Goal: Task Accomplishment & Management: Manage account settings

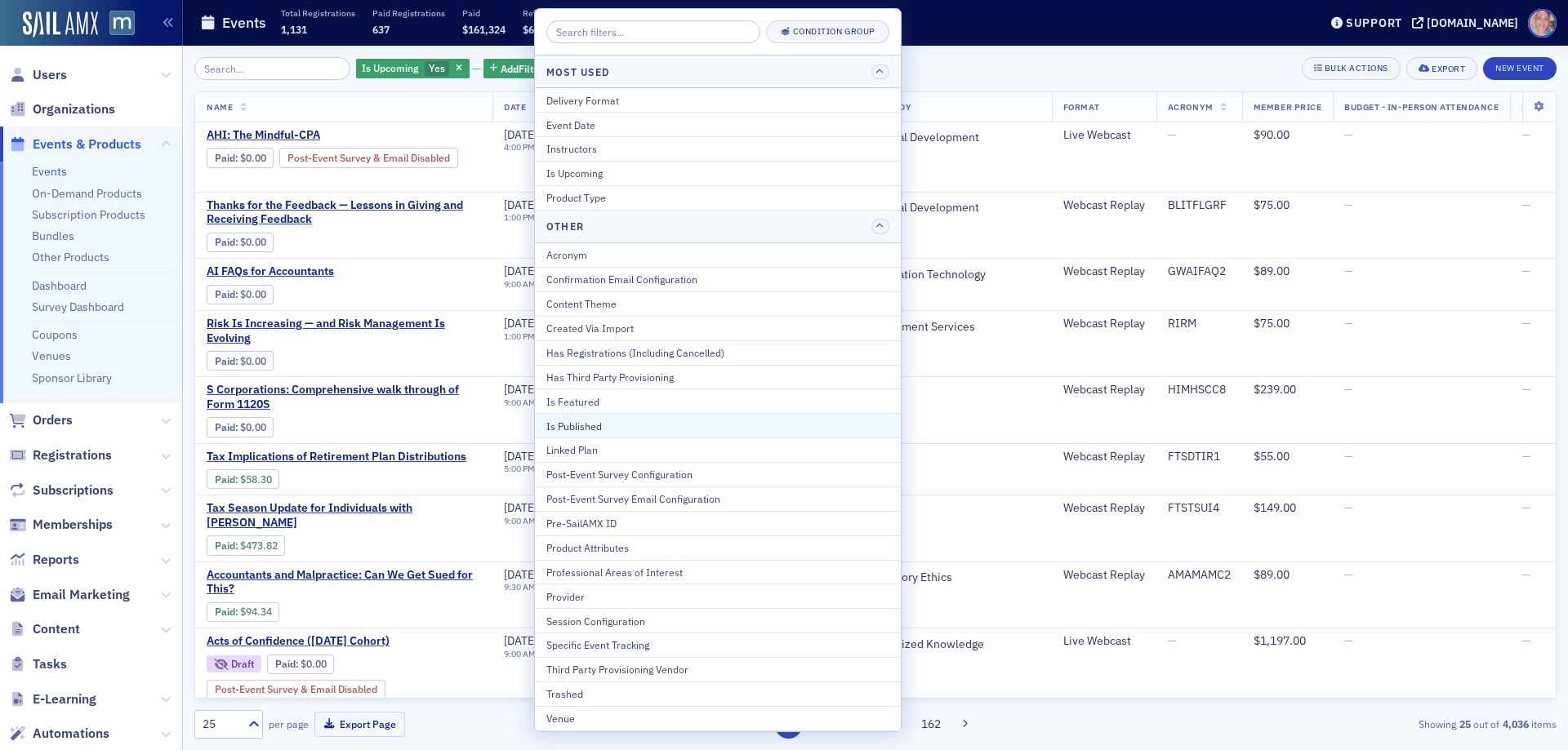
click at [600, 421] on div "Is Published" at bounding box center [717, 426] width 343 height 15
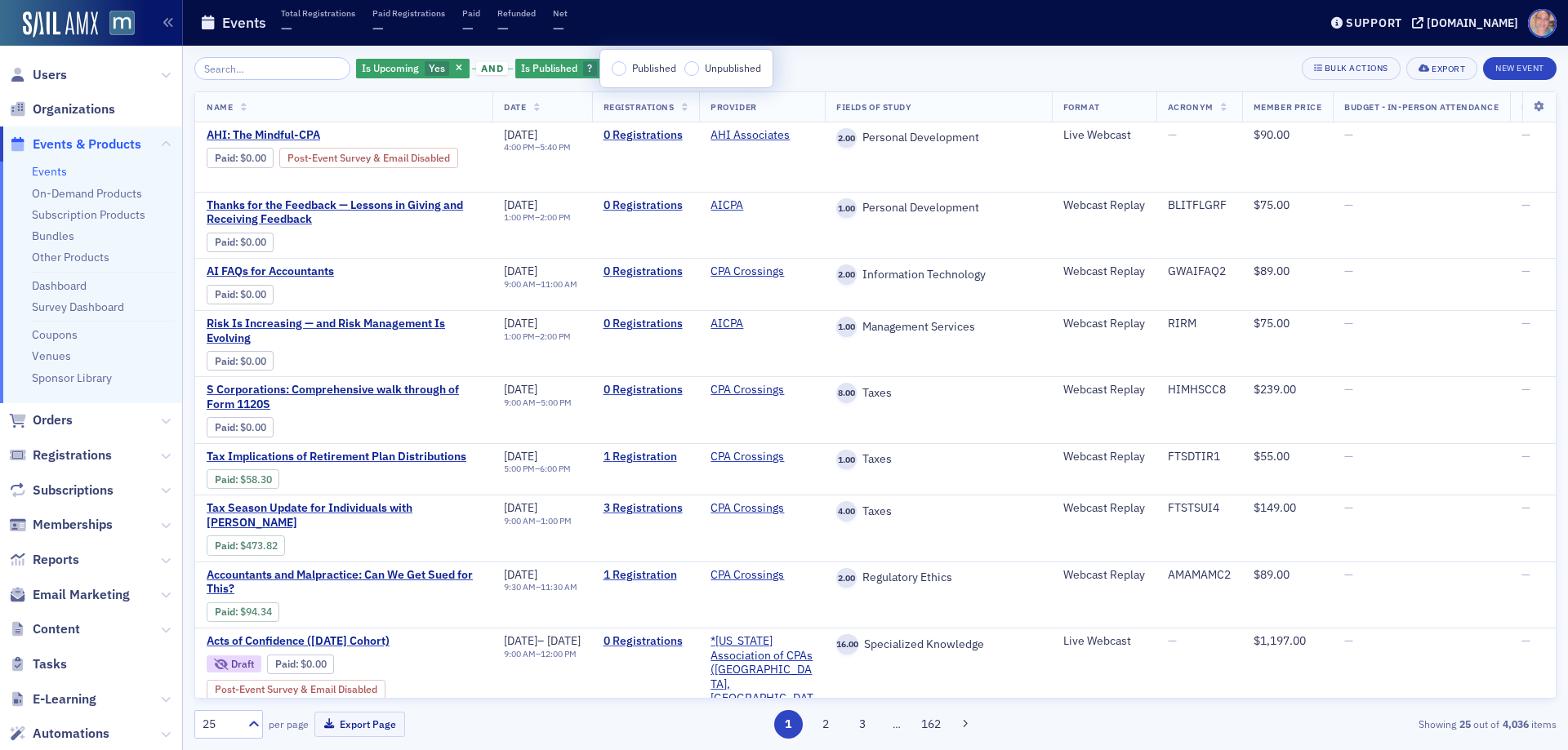
click at [618, 71] on input "Published" at bounding box center [618, 68] width 15 height 15
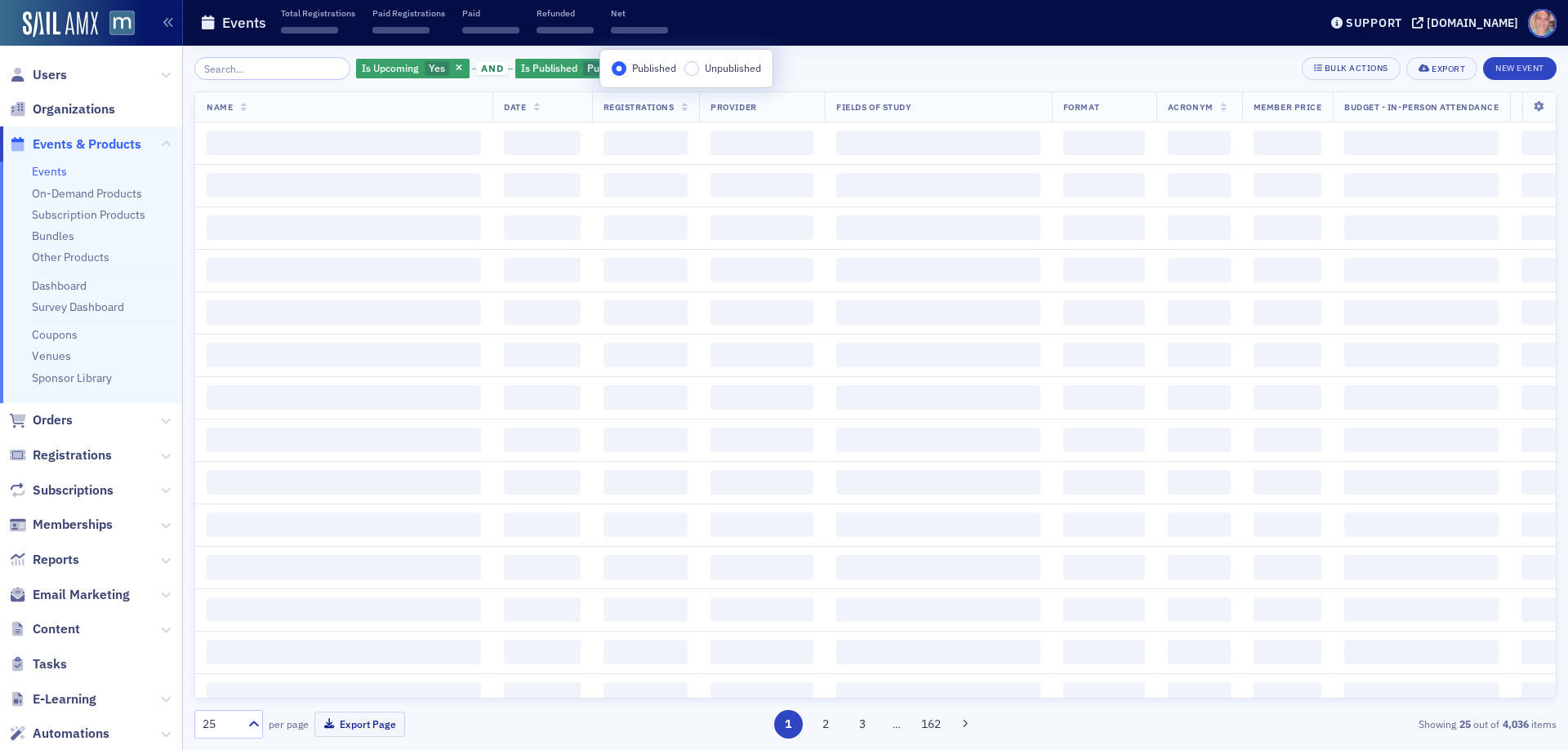
click at [876, 70] on div "Is Upcoming Yes and Is Published Published Add Filter Bulk Actions Export New E…" at bounding box center [875, 69] width 1362 height 23
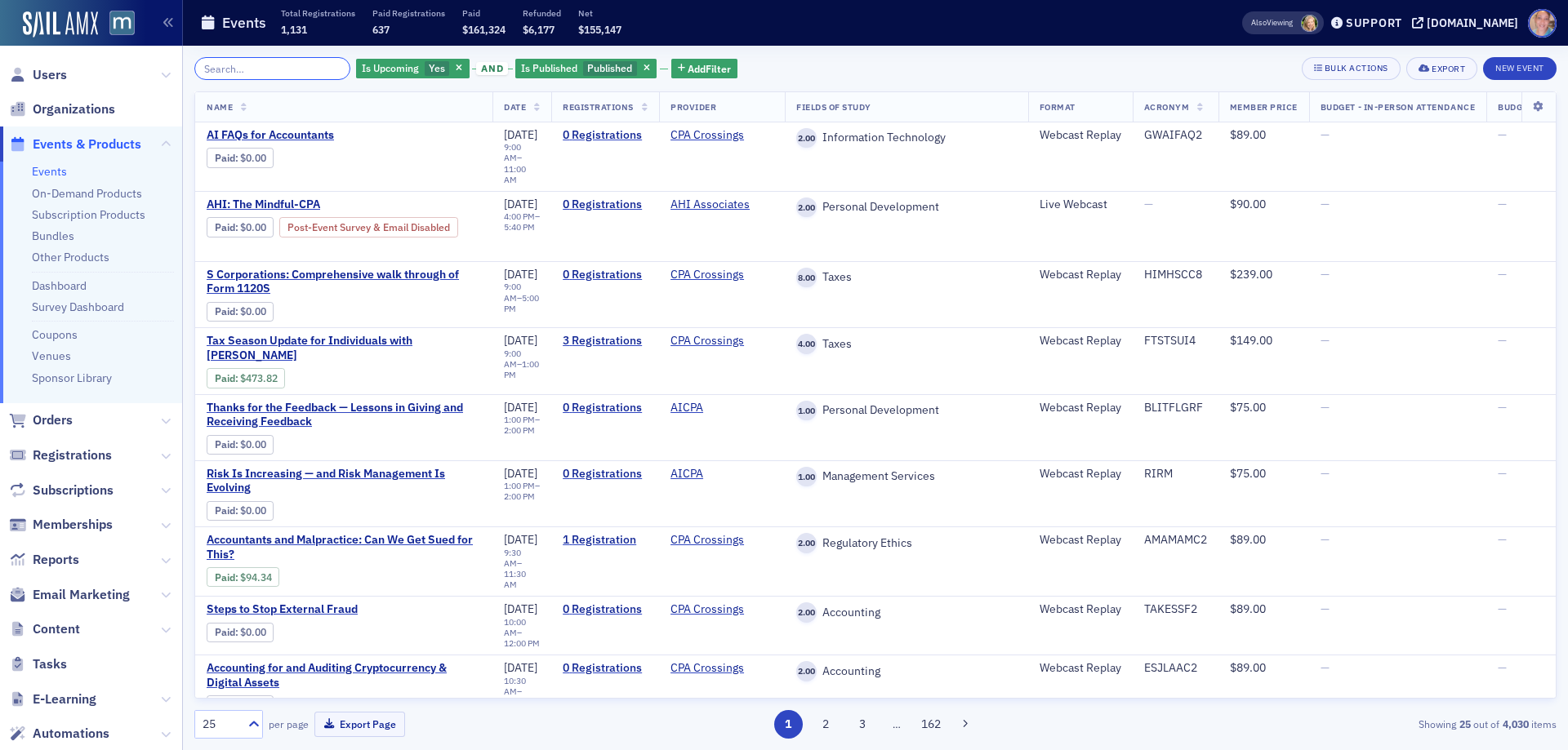
click at [252, 74] on input "search" at bounding box center [272, 69] width 156 height 23
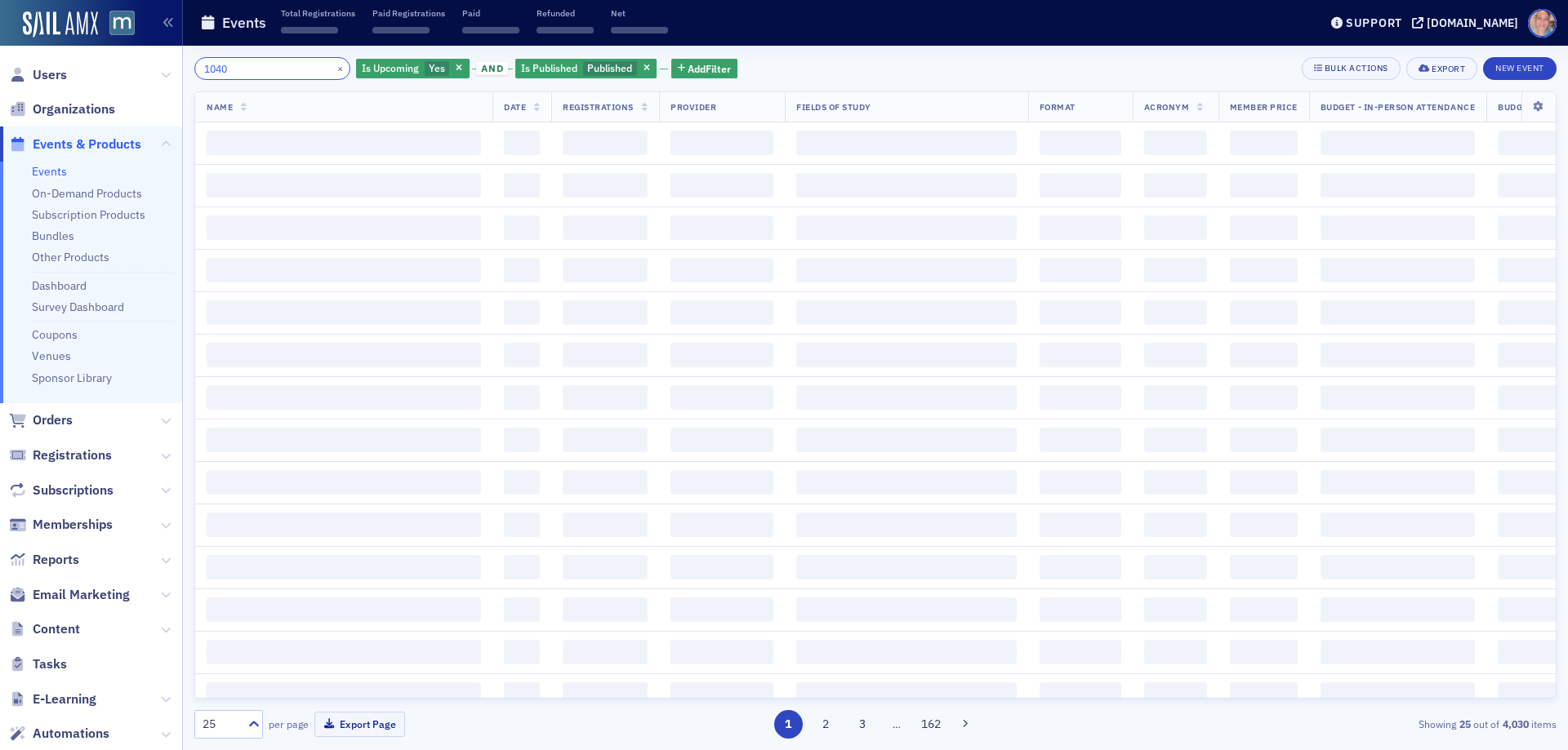
type input "1040"
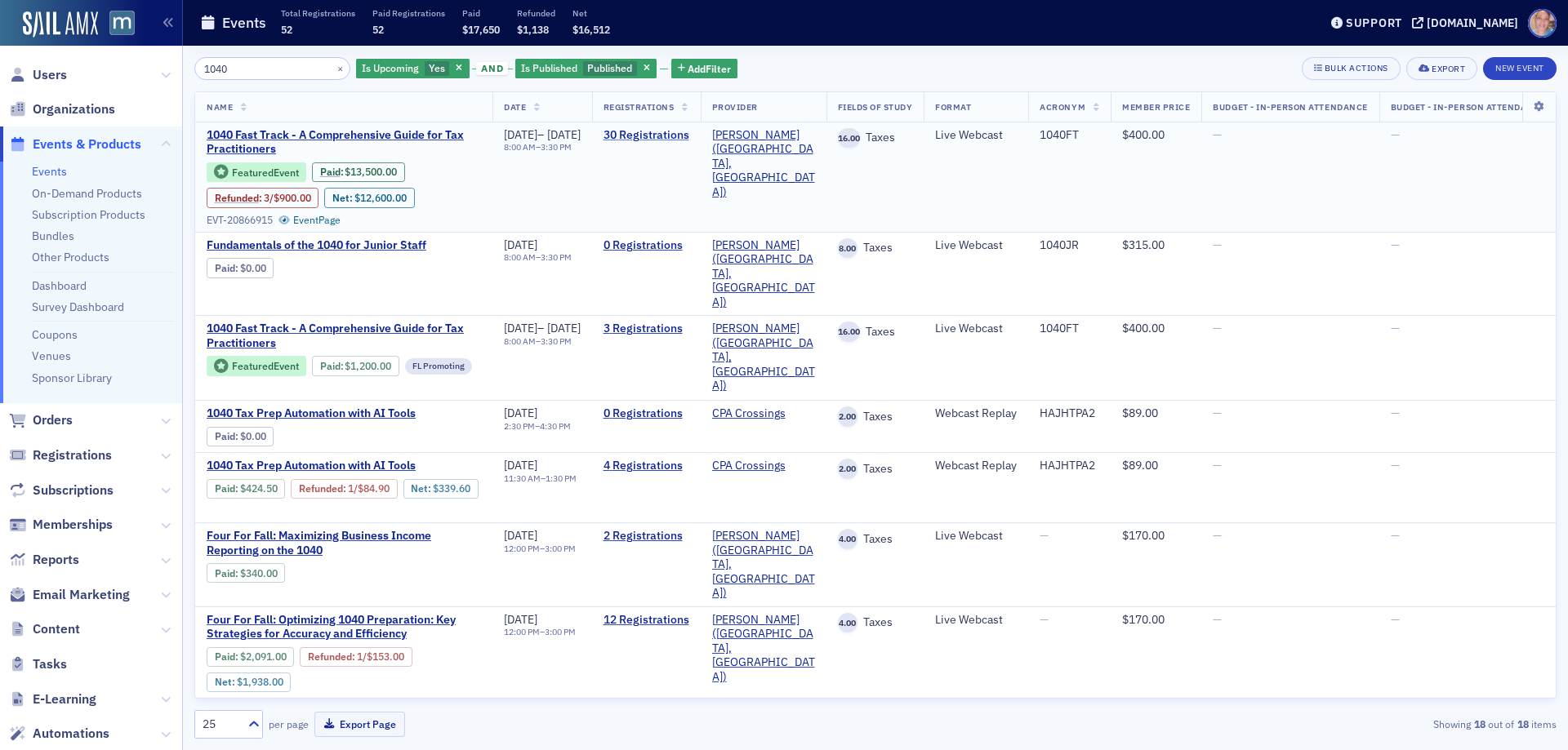
click at [689, 130] on link "30 Registrations" at bounding box center [646, 135] width 86 height 15
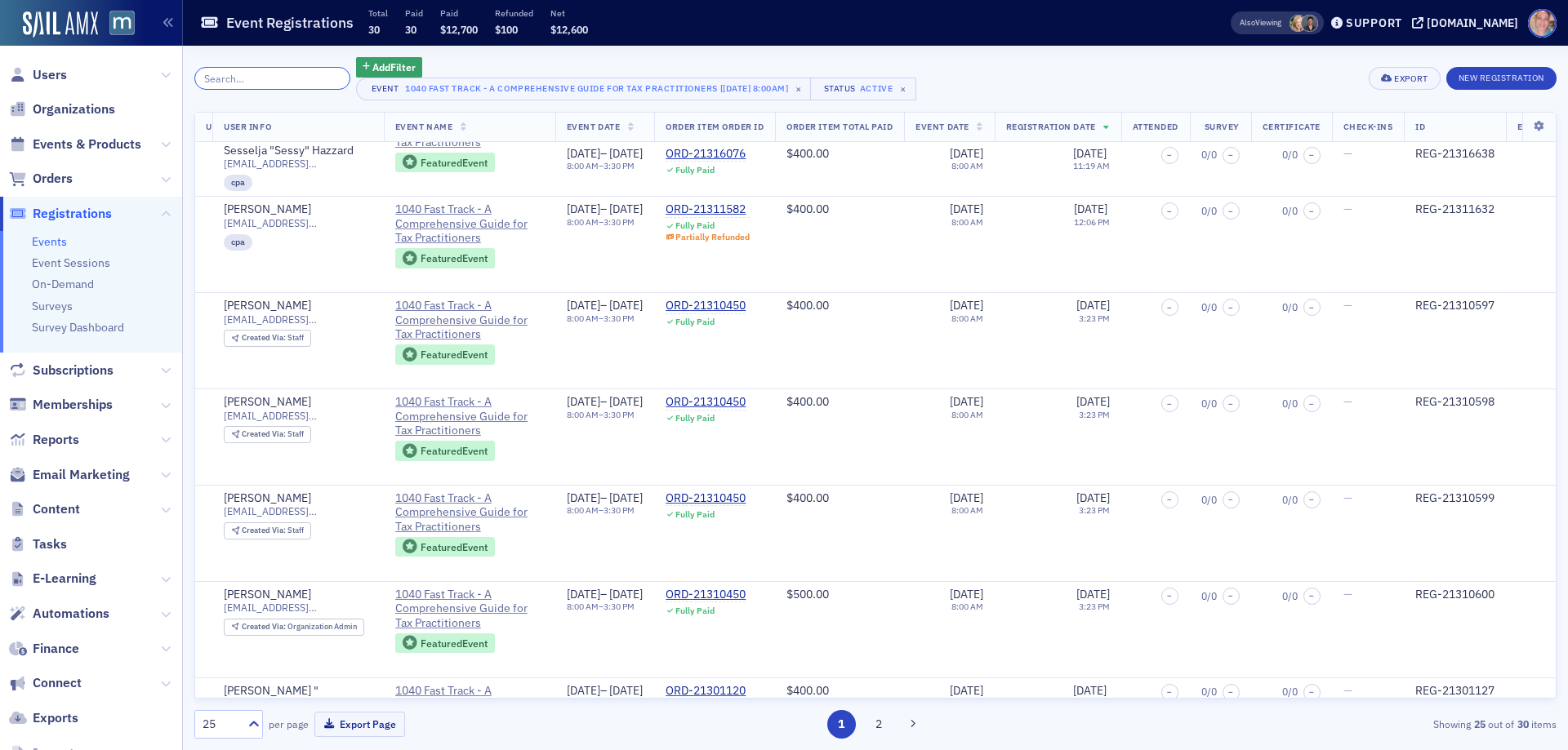
scroll to position [1387, 794]
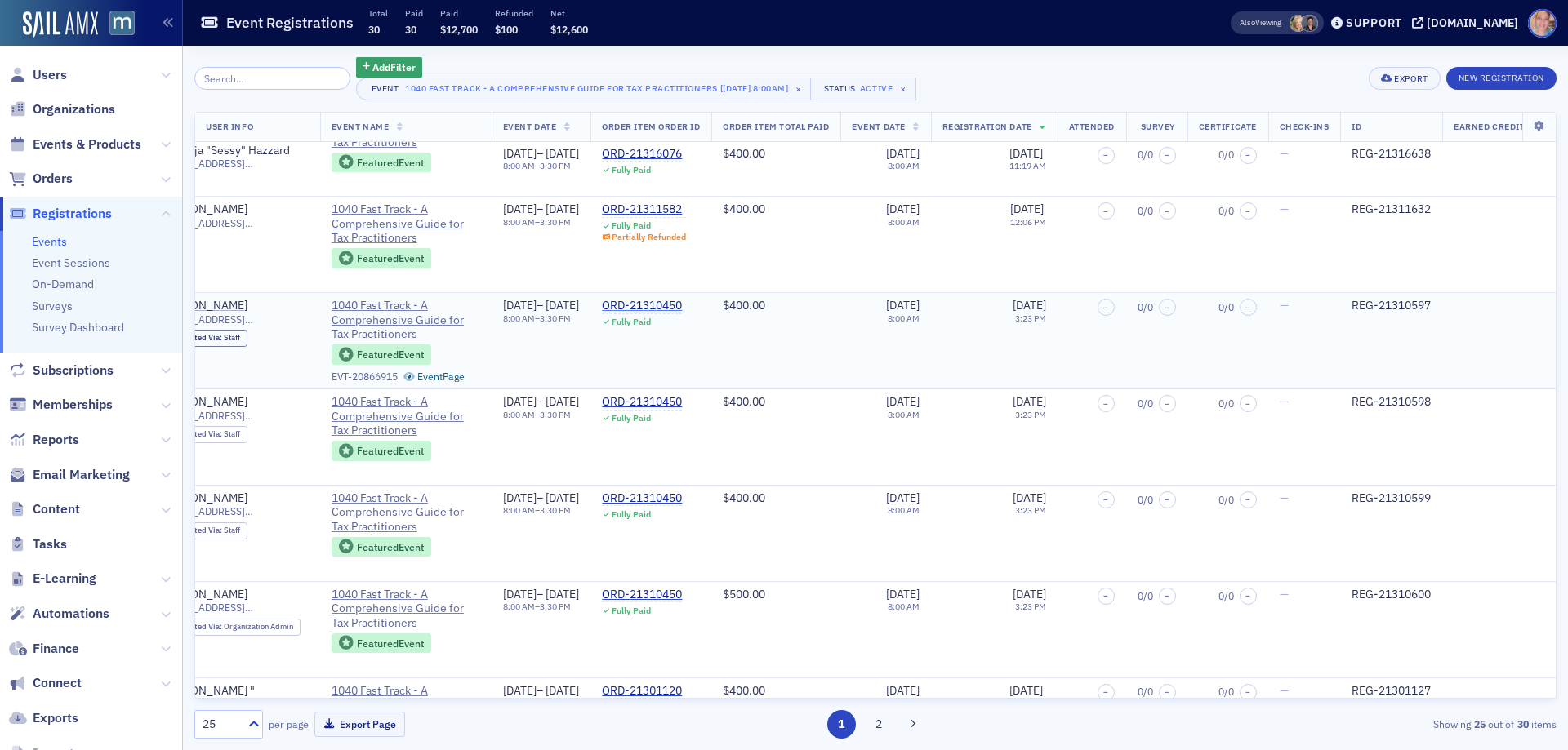
click at [682, 304] on div "ORD-21310450" at bounding box center [641, 306] width 80 height 15
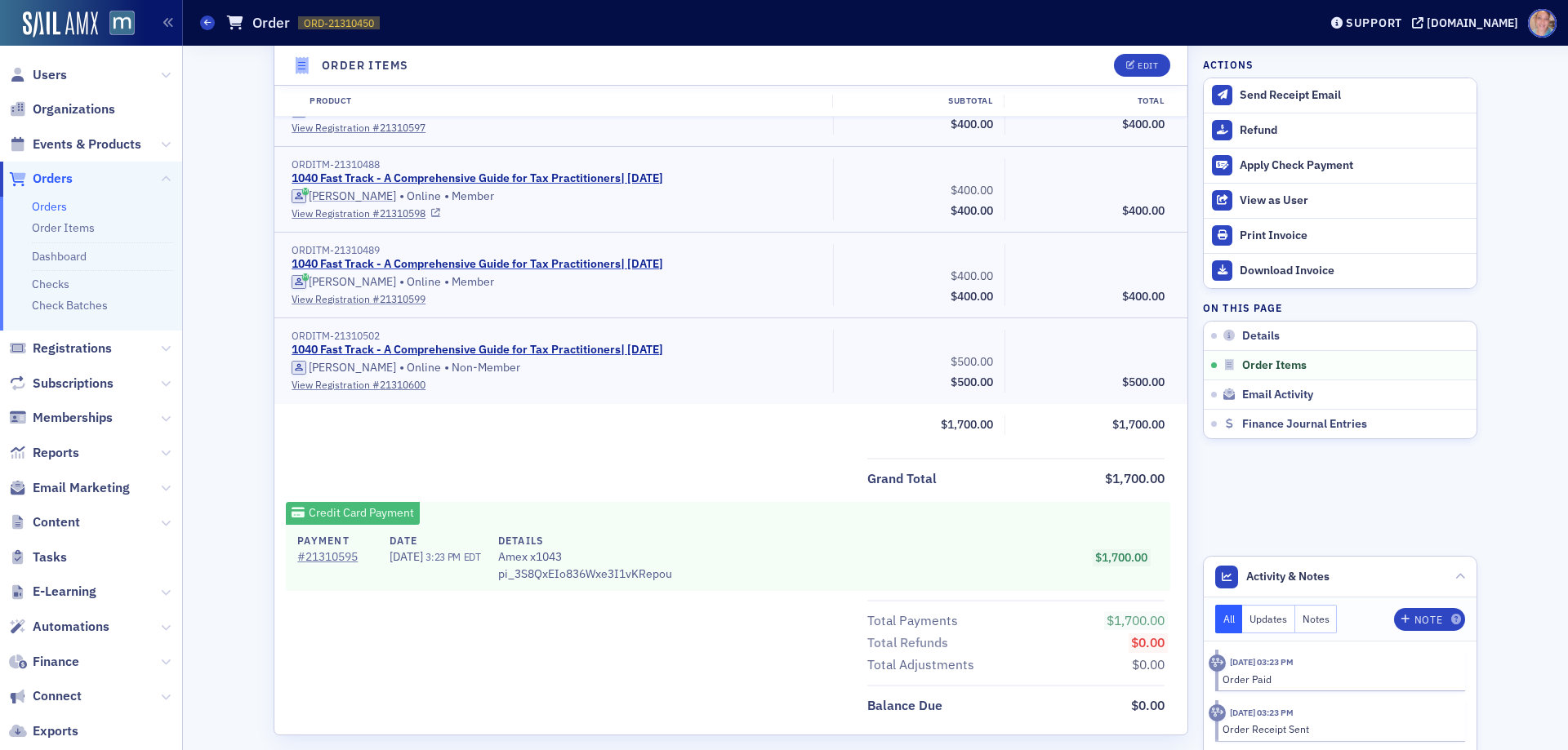
scroll to position [534, 0]
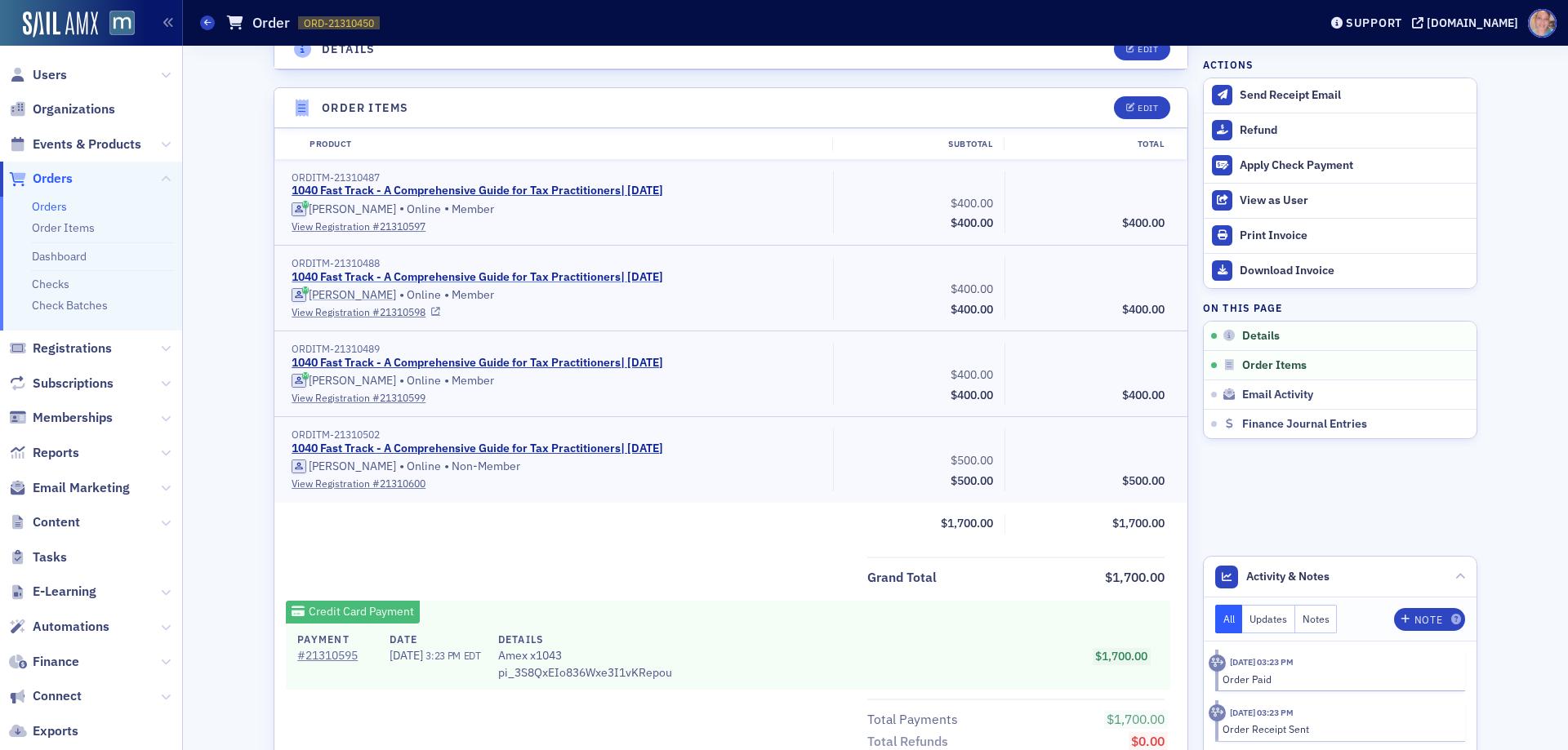
click at [540, 278] on link "1040 Fast Track - A Comprehensive Guide for Tax Practitioners | 10/16/2025" at bounding box center [477, 277] width 371 height 15
drag, startPoint x: 71, startPoint y: 141, endPoint x: 131, endPoint y: 86, distance: 81.4
click at [71, 140] on span "Events & Products" at bounding box center [86, 145] width 108 height 18
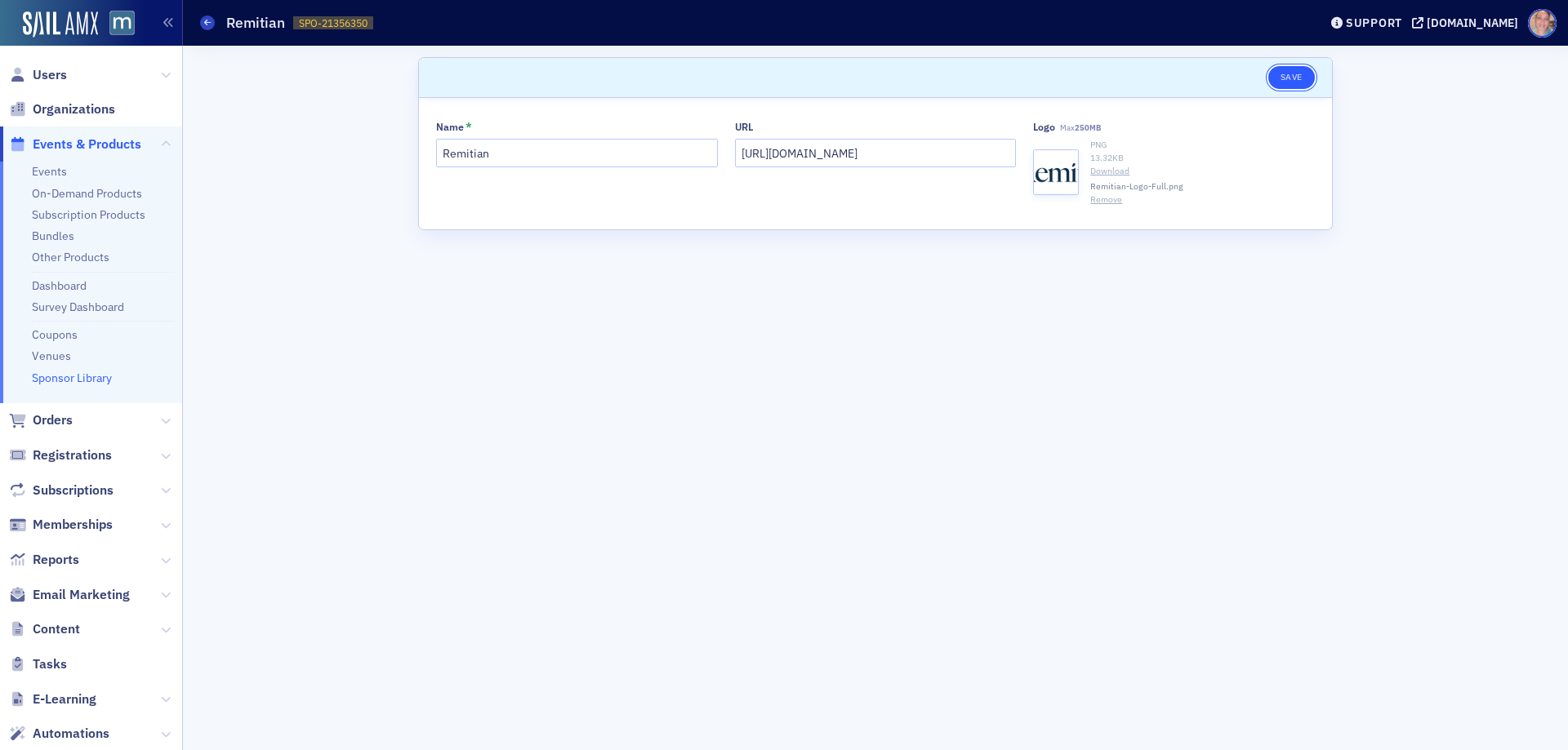
click at [1288, 77] on button "Save" at bounding box center [1291, 78] width 47 height 23
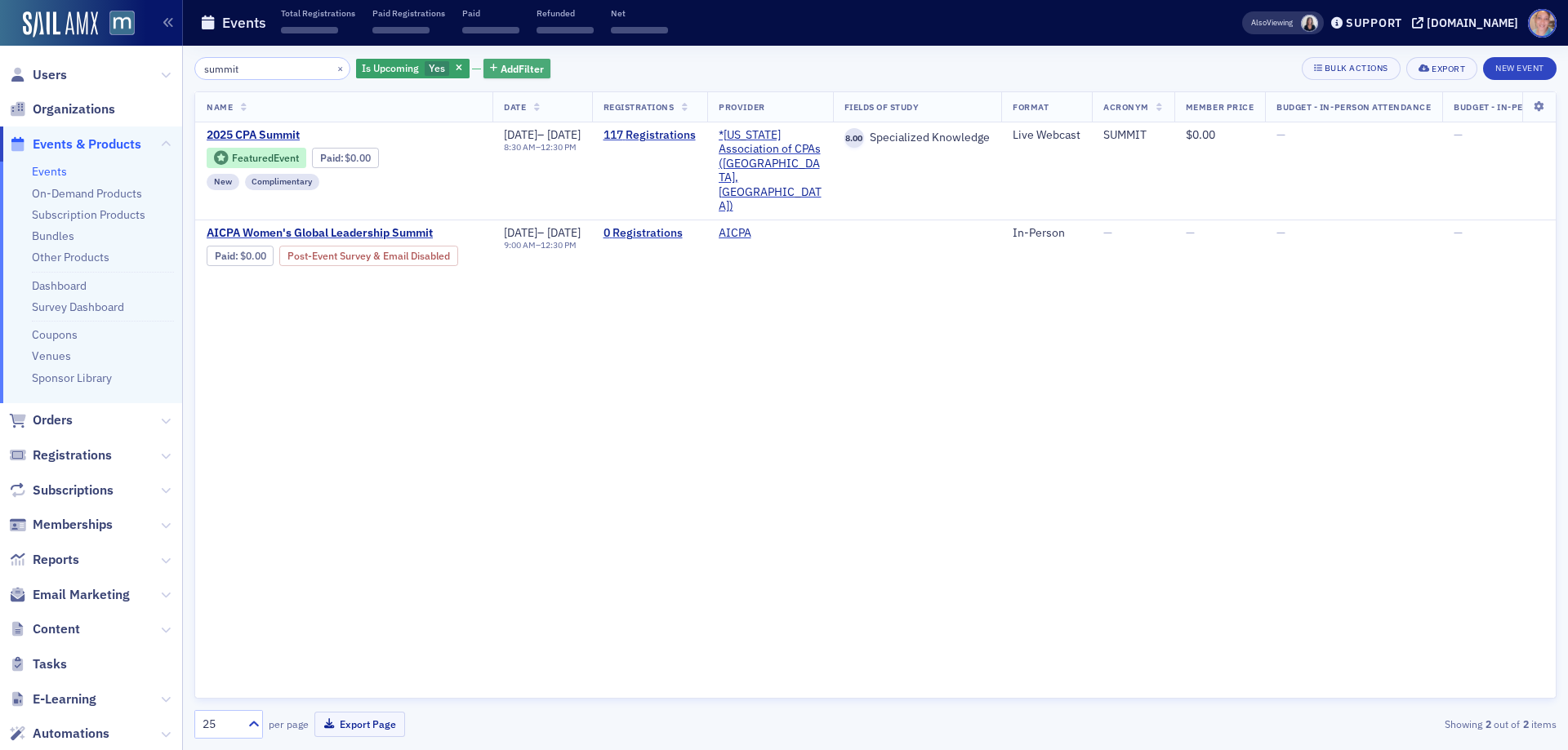
type input "summit"
click at [505, 71] on span "Add Filter" at bounding box center [522, 68] width 43 height 15
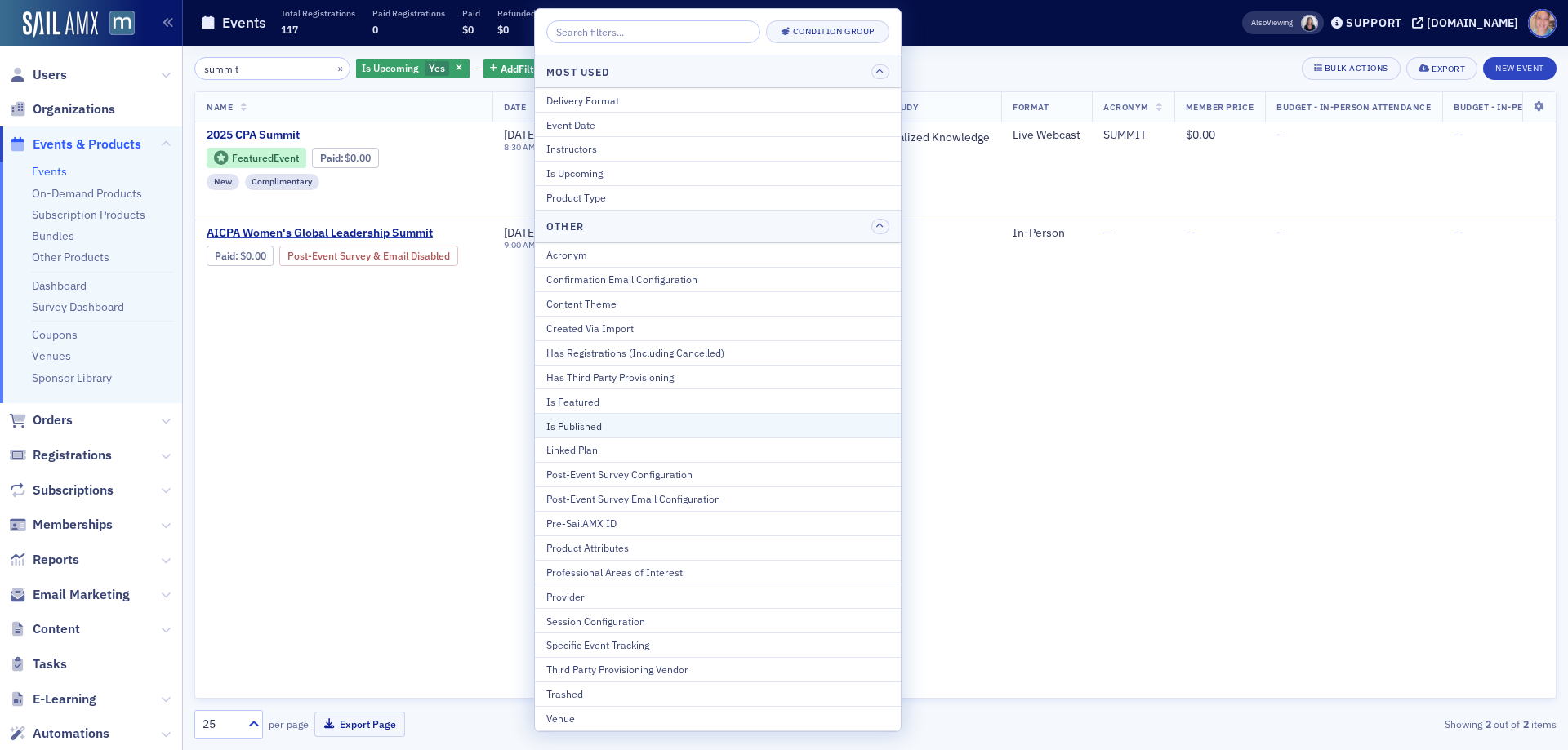
click at [609, 426] on div "Is Published" at bounding box center [717, 426] width 343 height 15
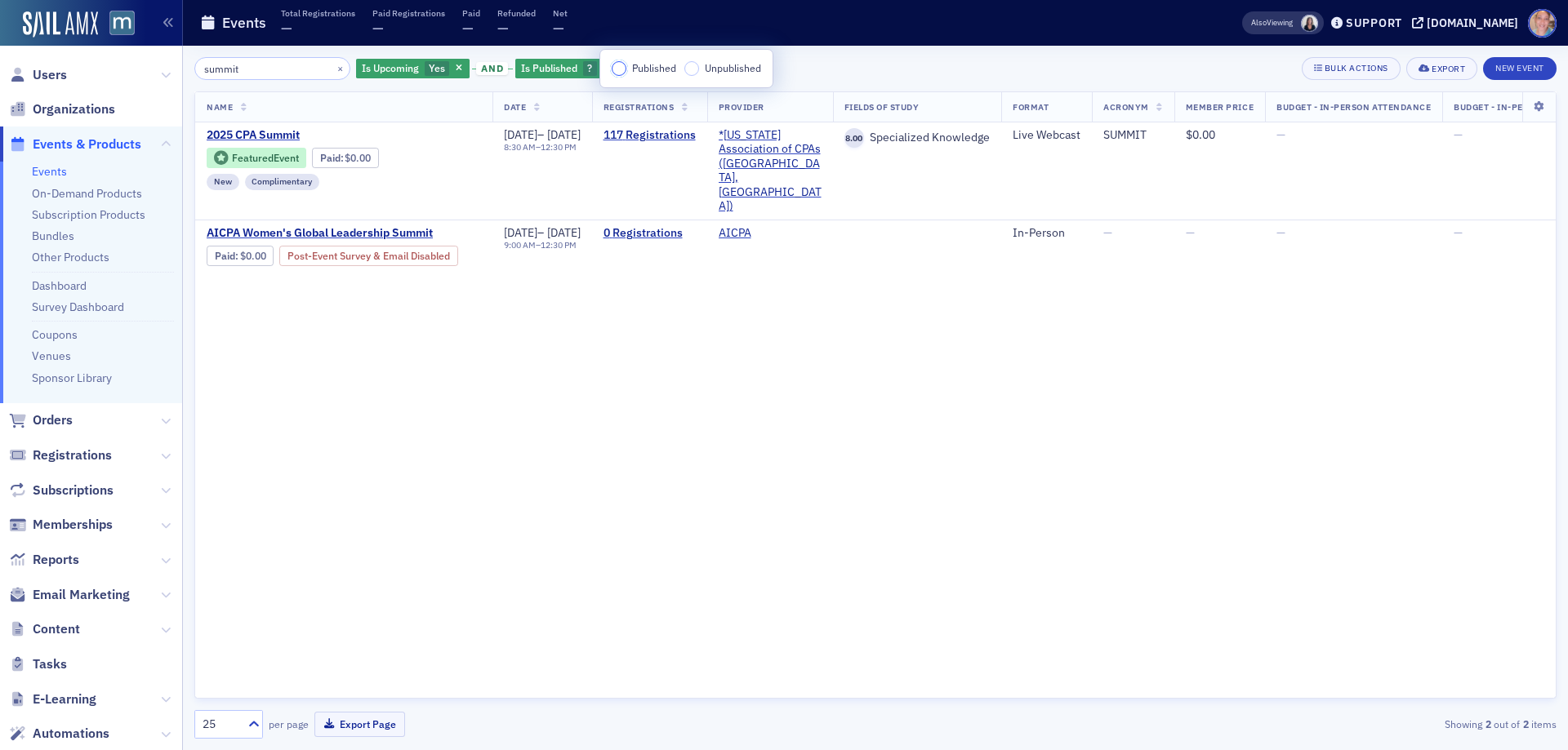
click at [623, 67] on input "Published" at bounding box center [618, 68] width 15 height 15
click at [293, 133] on span "2025 CPA Summit" at bounding box center [343, 135] width 274 height 15
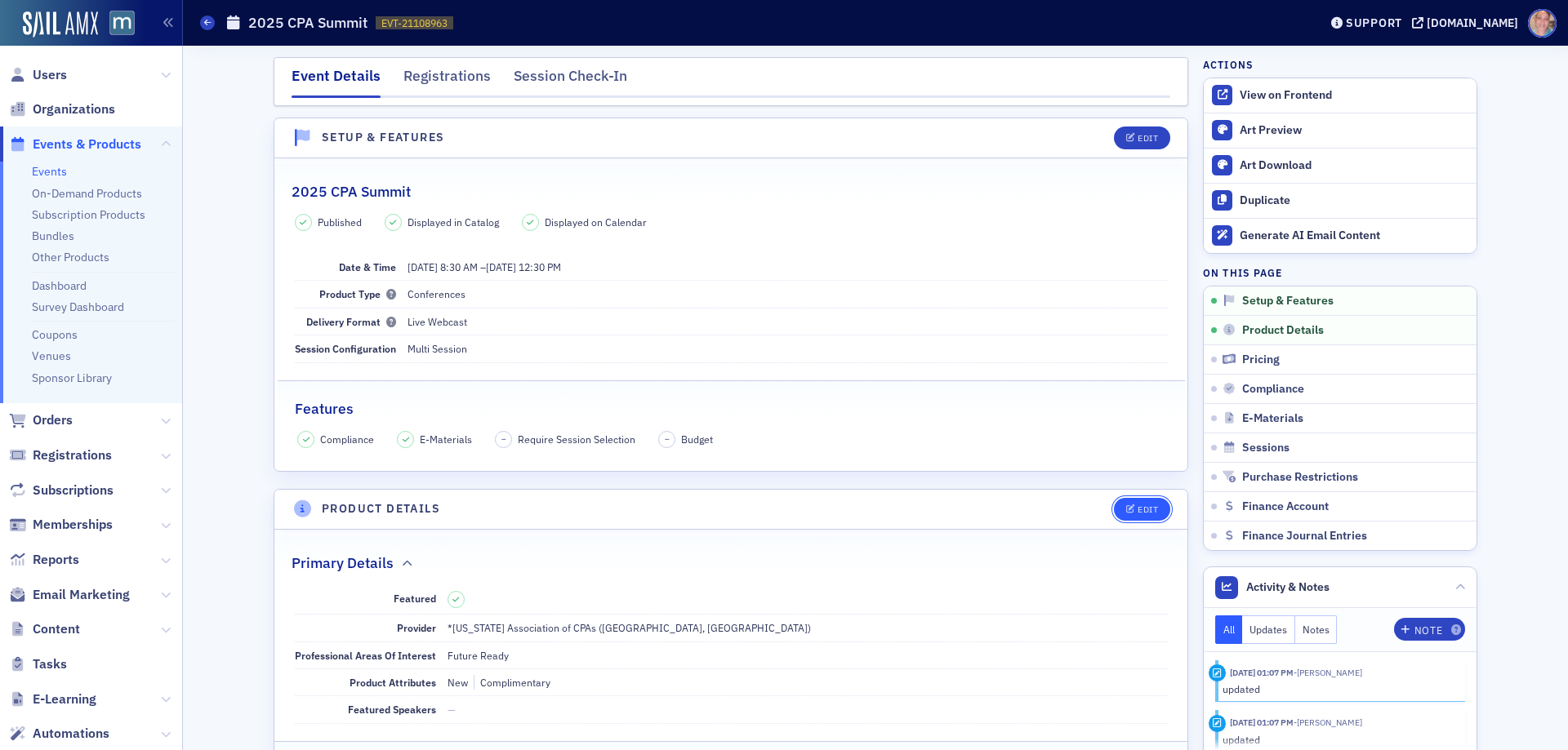
click at [1149, 505] on div "Edit" at bounding box center [1147, 509] width 20 height 9
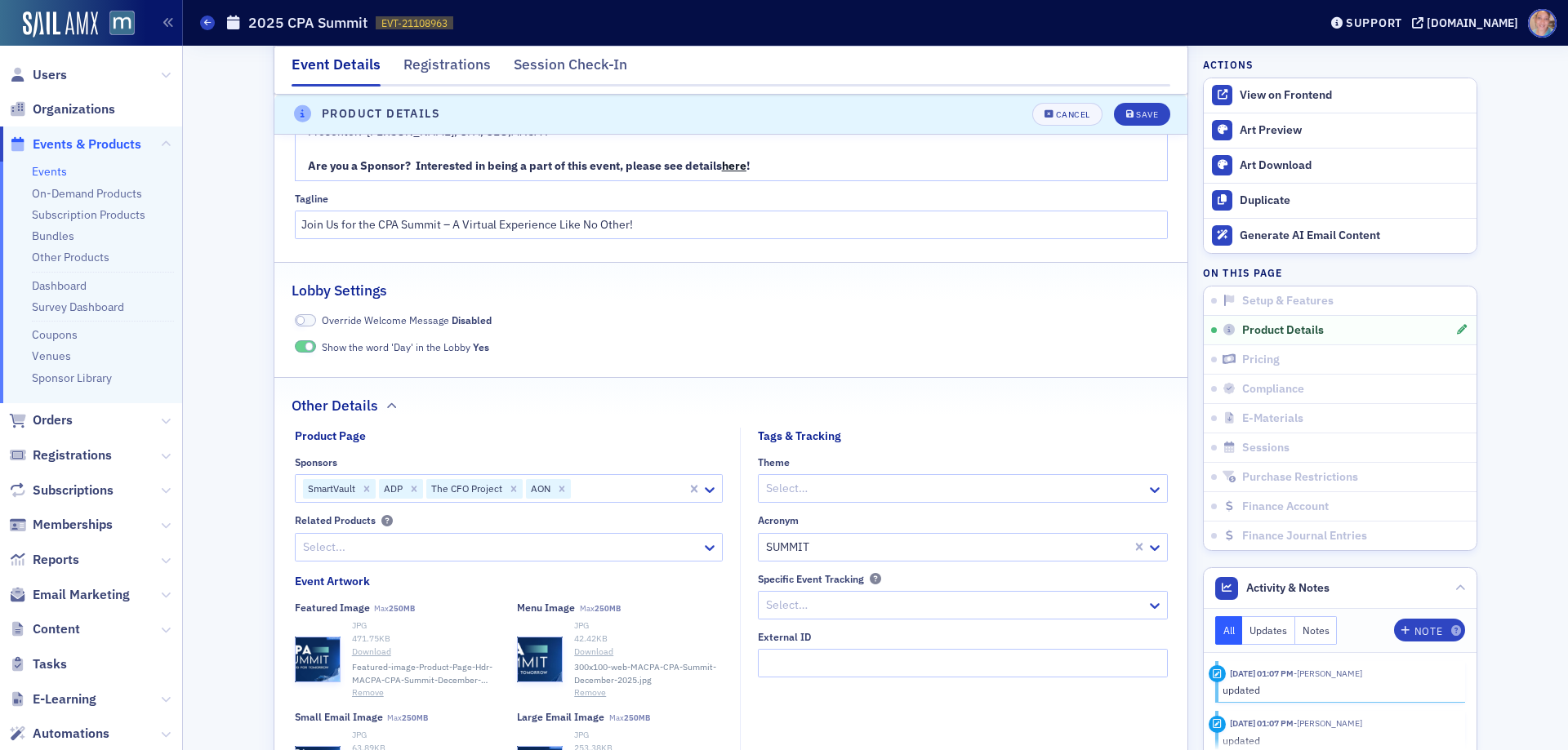
scroll to position [2516, 0]
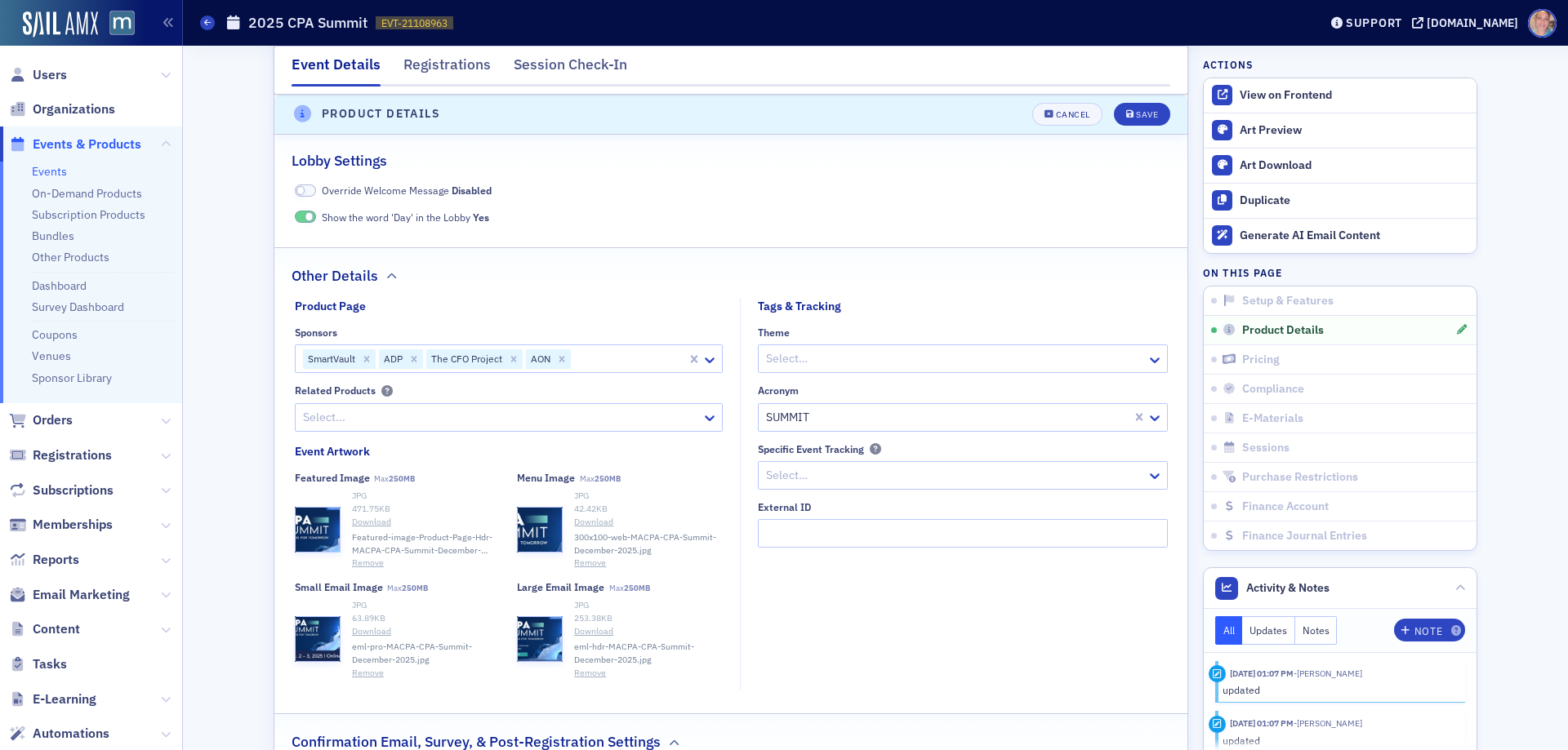
click at [590, 364] on div at bounding box center [629, 358] width 113 height 20
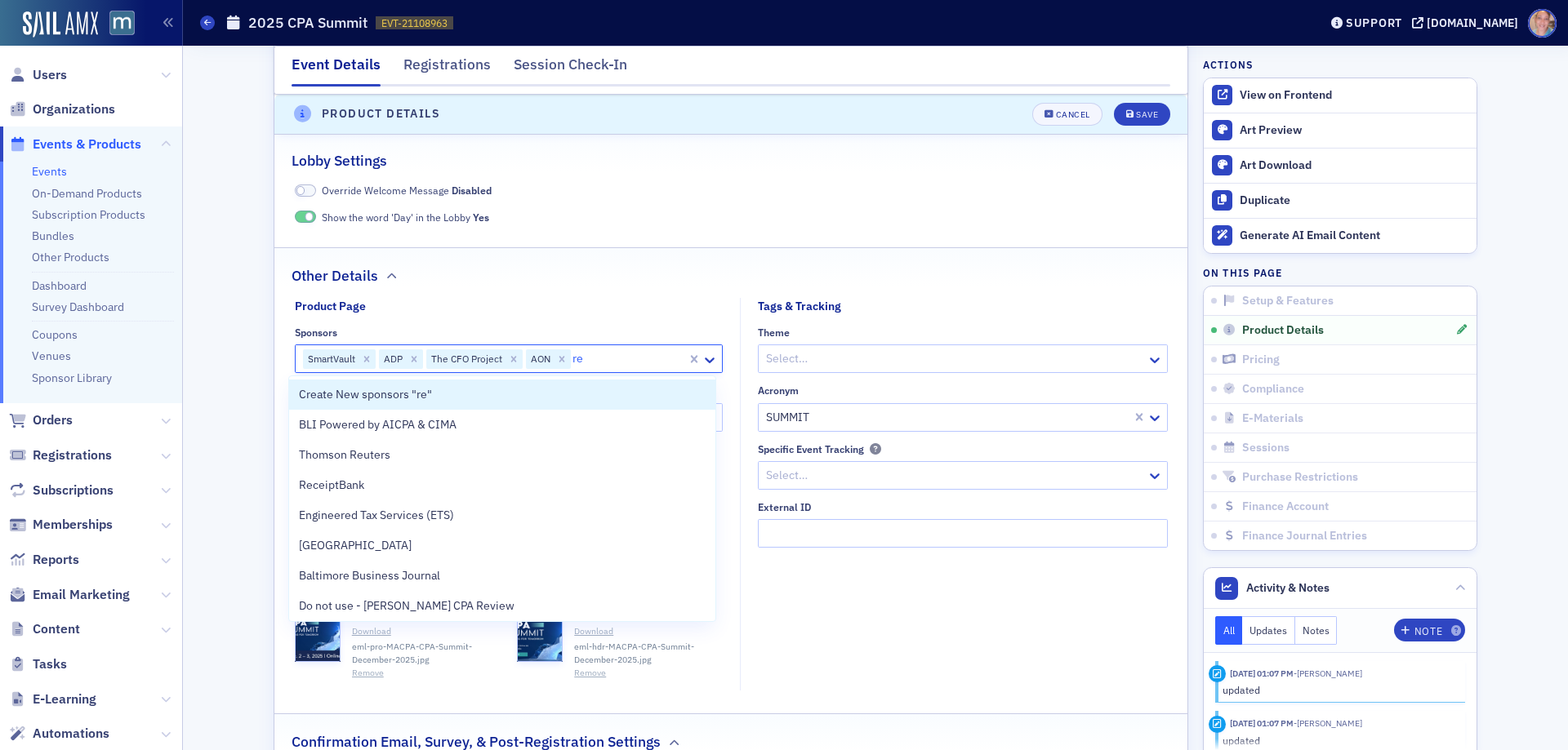
type input "rem"
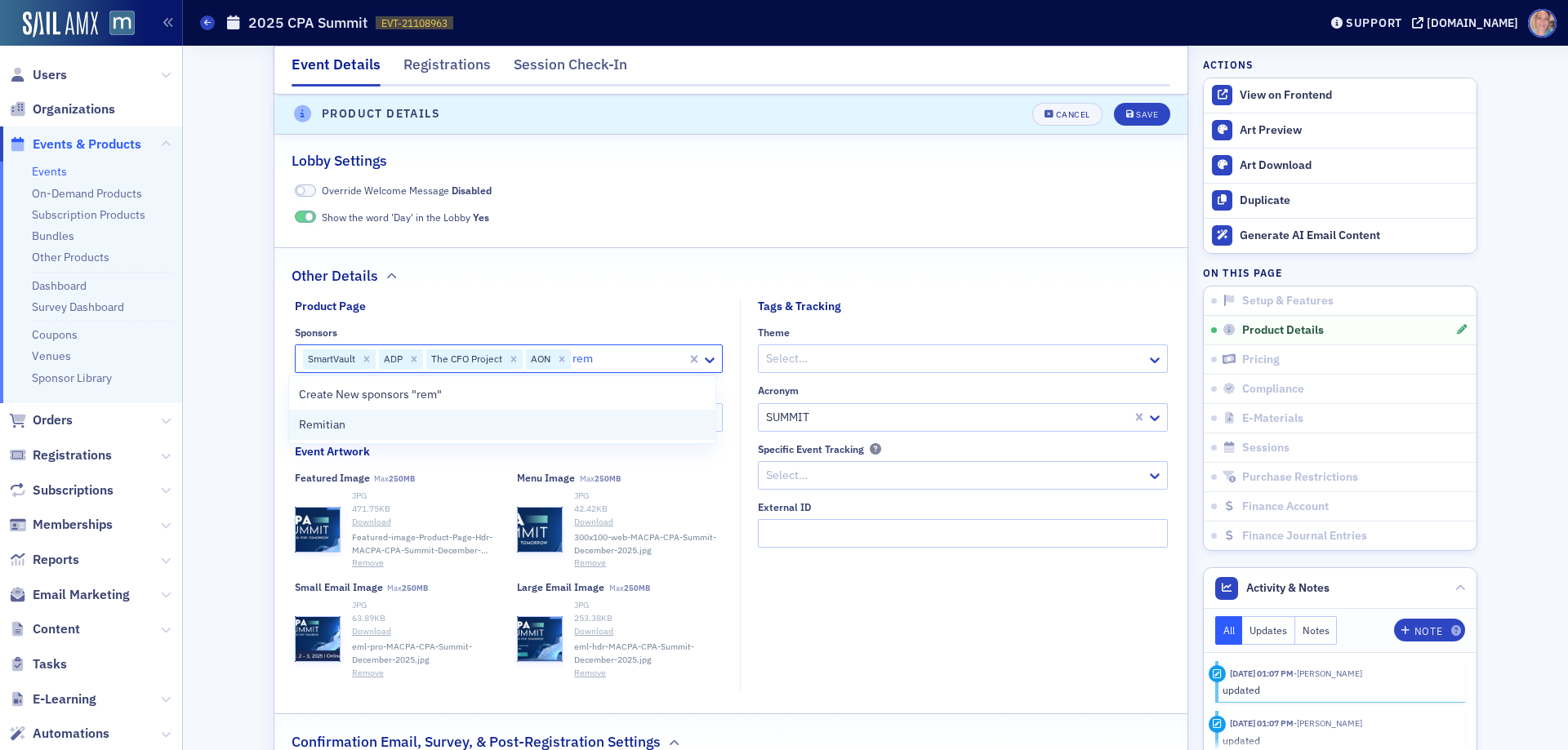
click at [347, 427] on div "Remitian" at bounding box center [502, 424] width 407 height 17
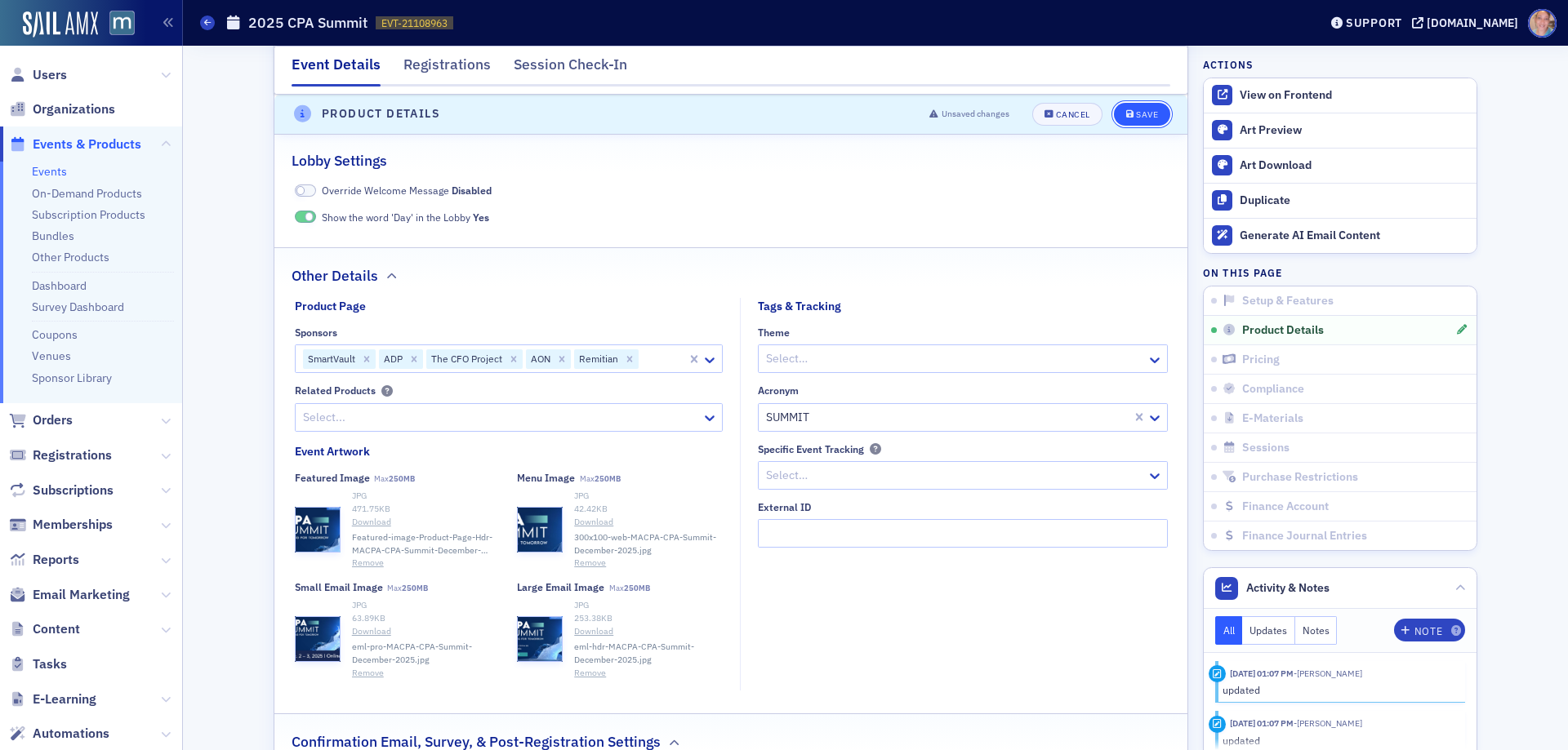
click at [1142, 115] on div "Save" at bounding box center [1146, 115] width 22 height 9
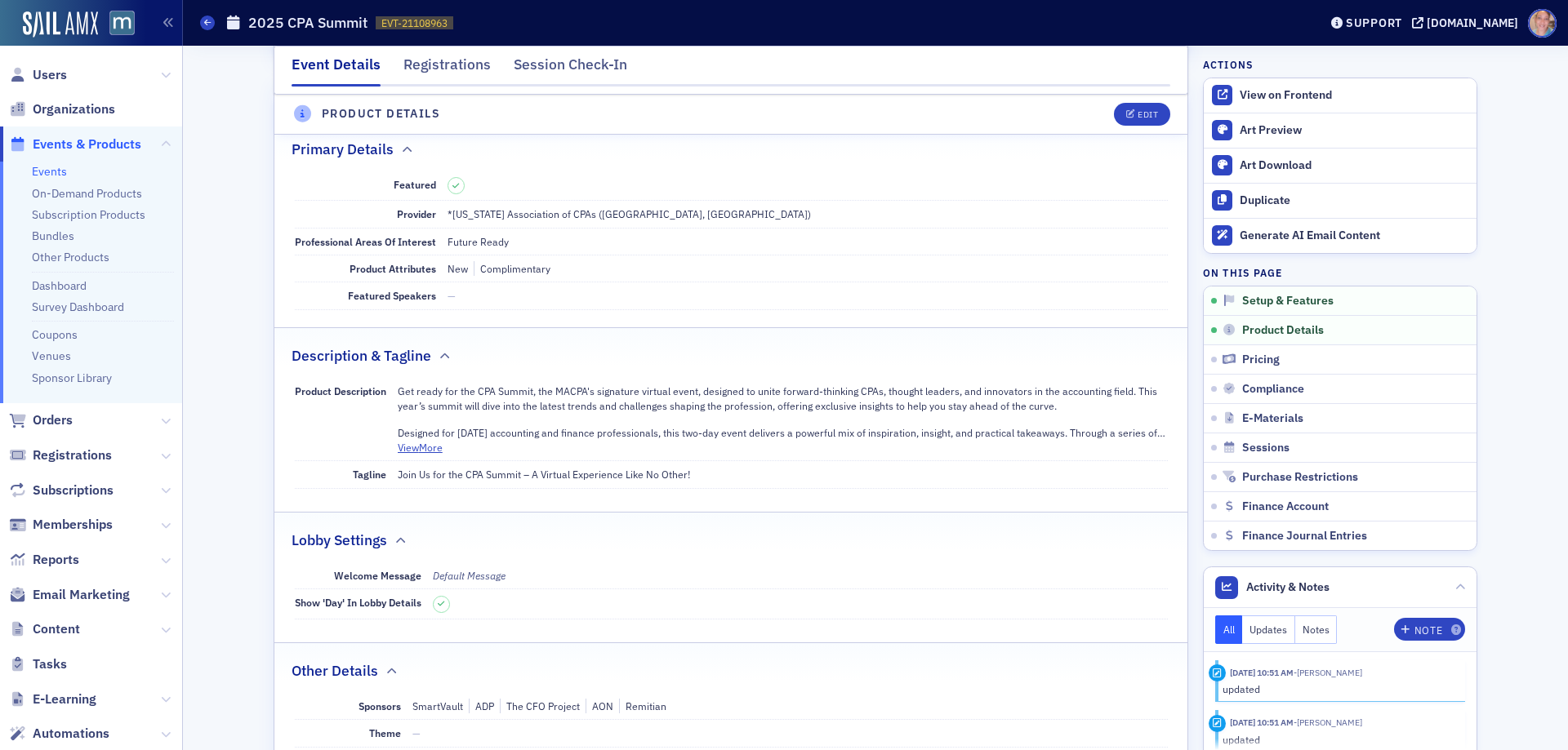
scroll to position [394, 0]
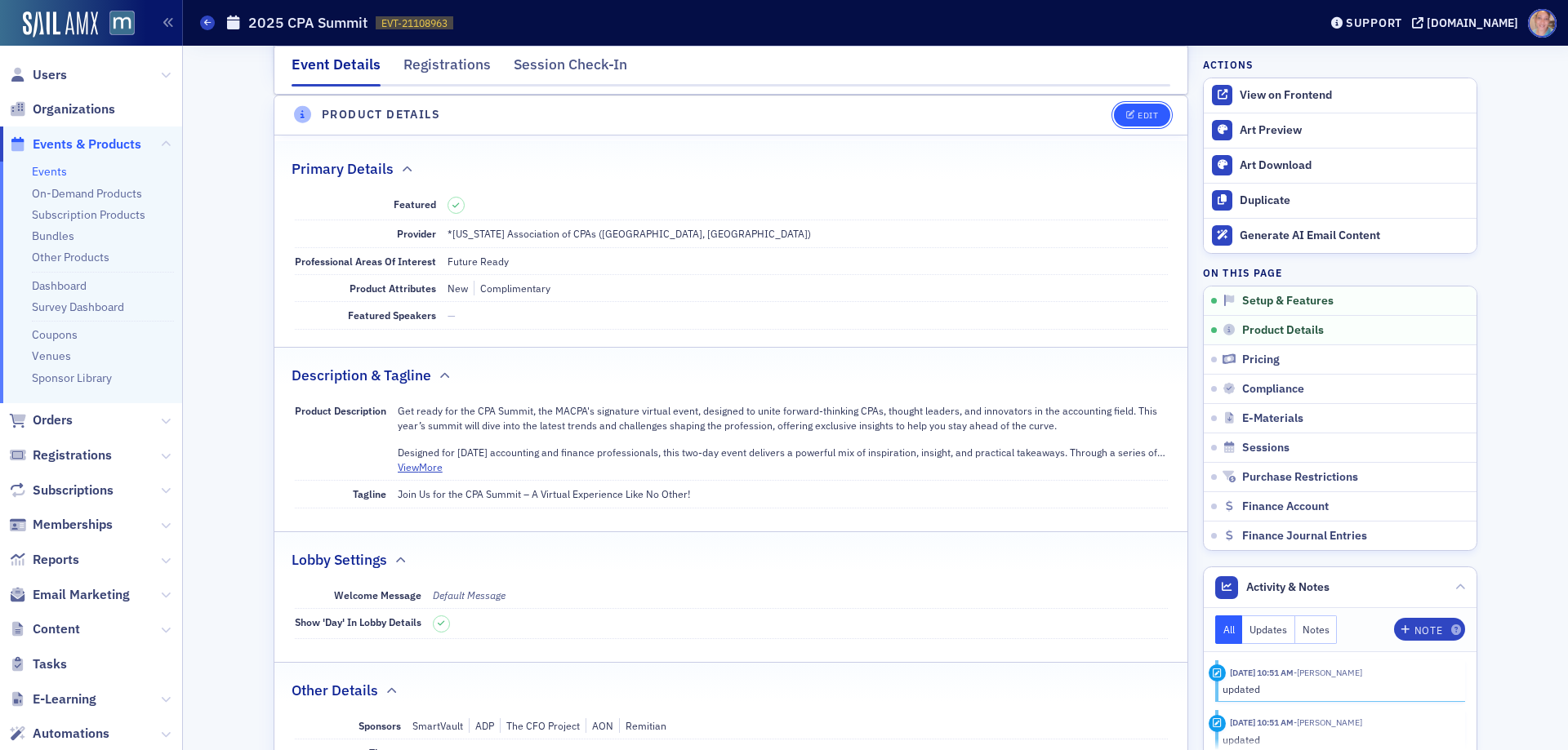
click at [1139, 115] on div "Edit" at bounding box center [1147, 115] width 20 height 9
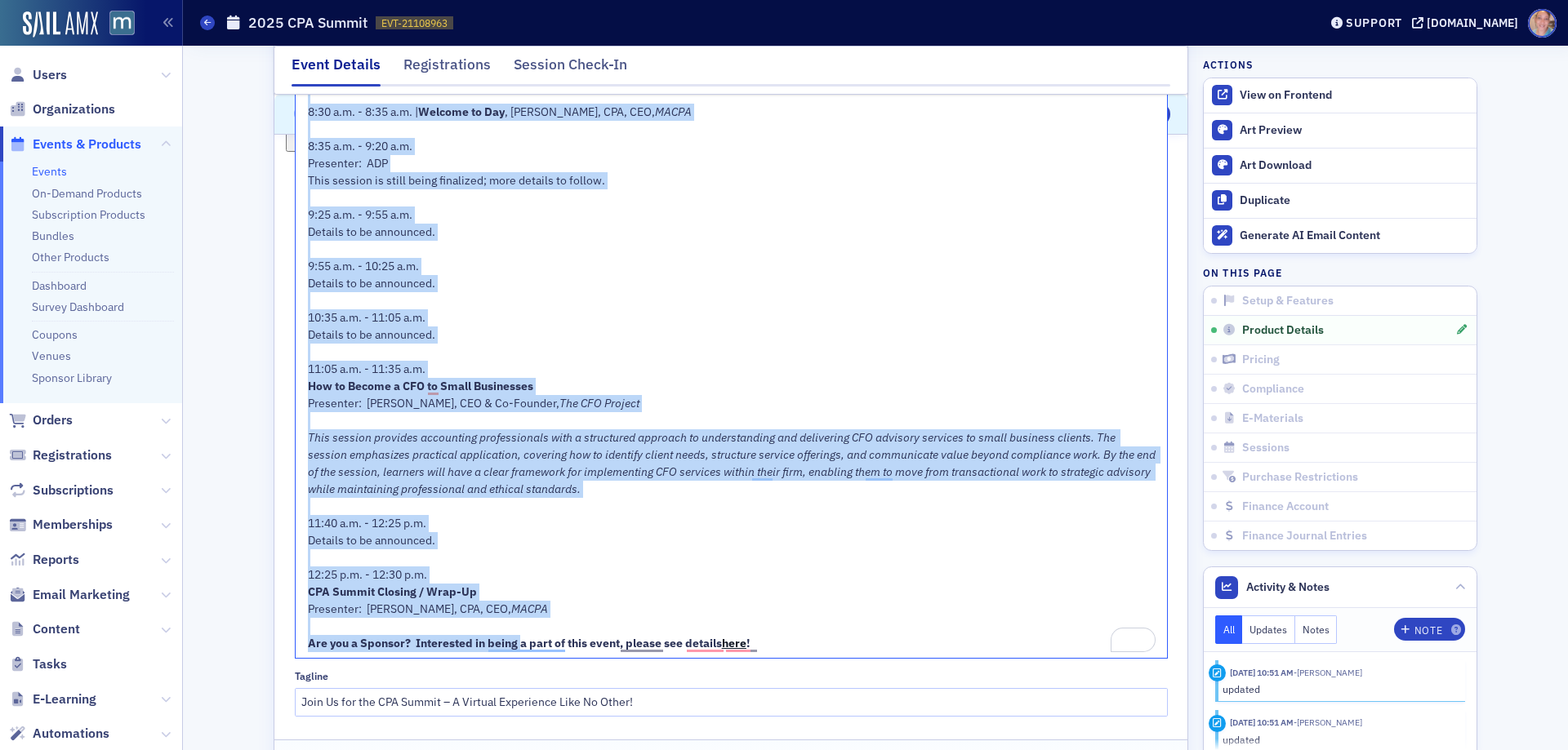
scroll to position [1999, 0]
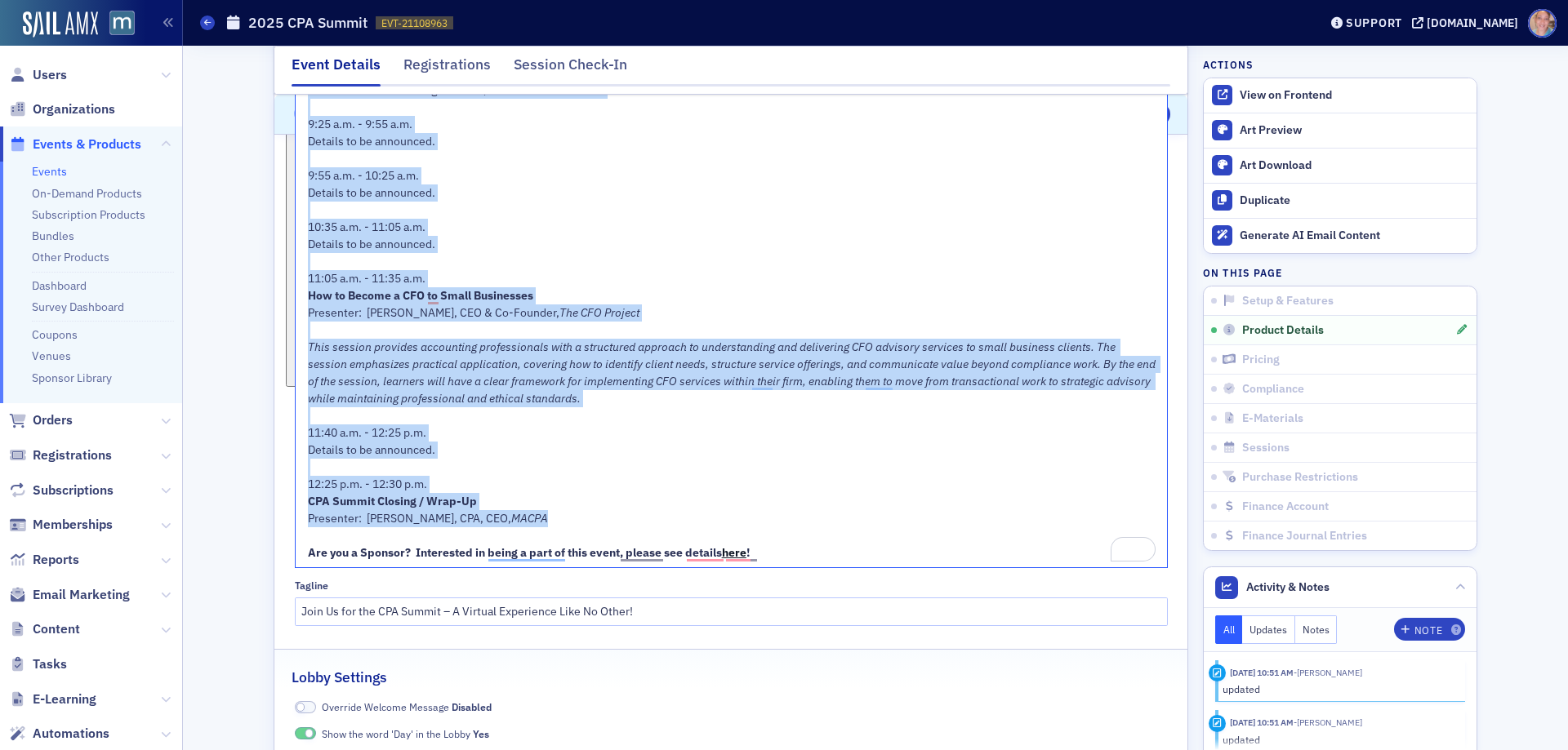
drag, startPoint x: 304, startPoint y: 229, endPoint x: 537, endPoint y: 513, distance: 367.3
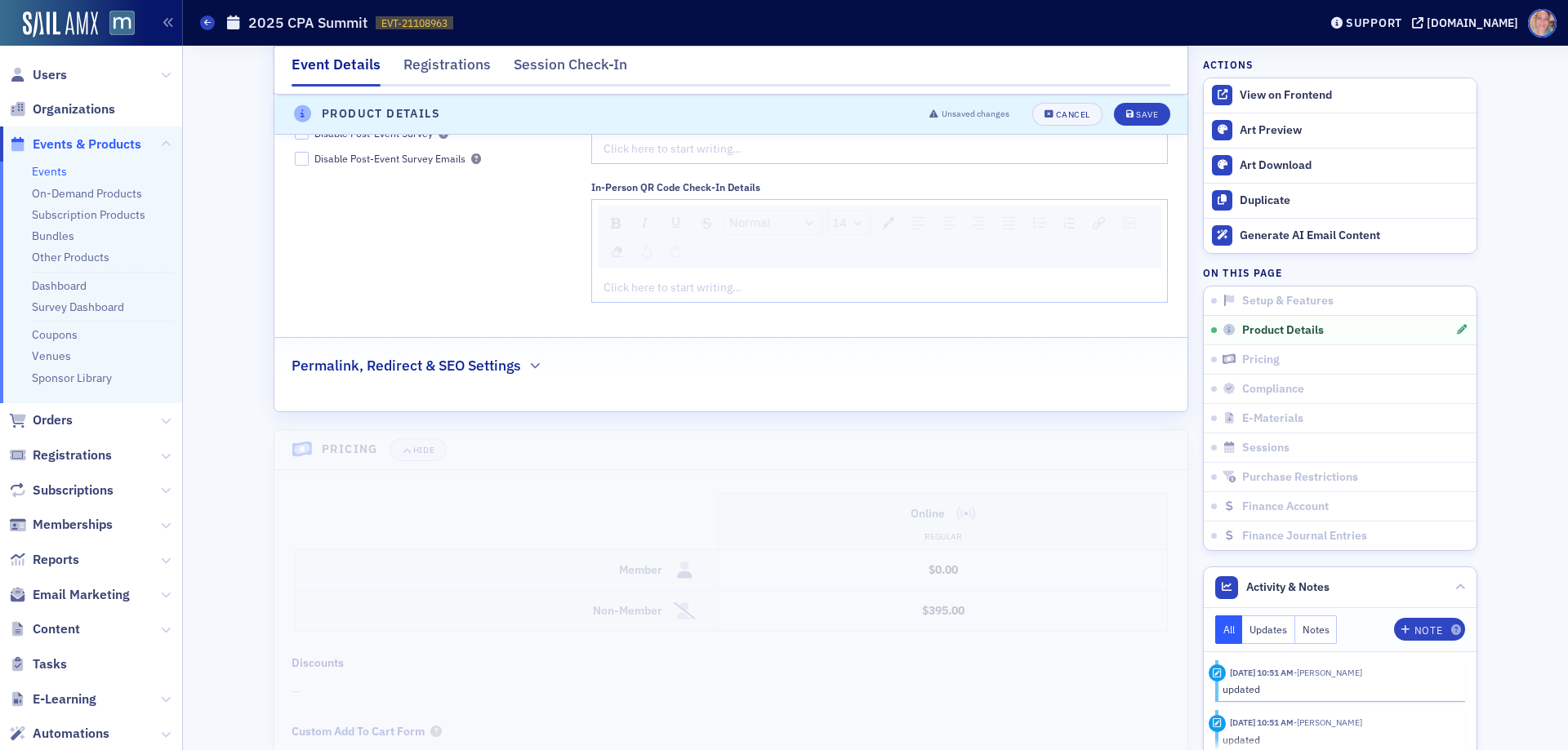
scroll to position [761, 0]
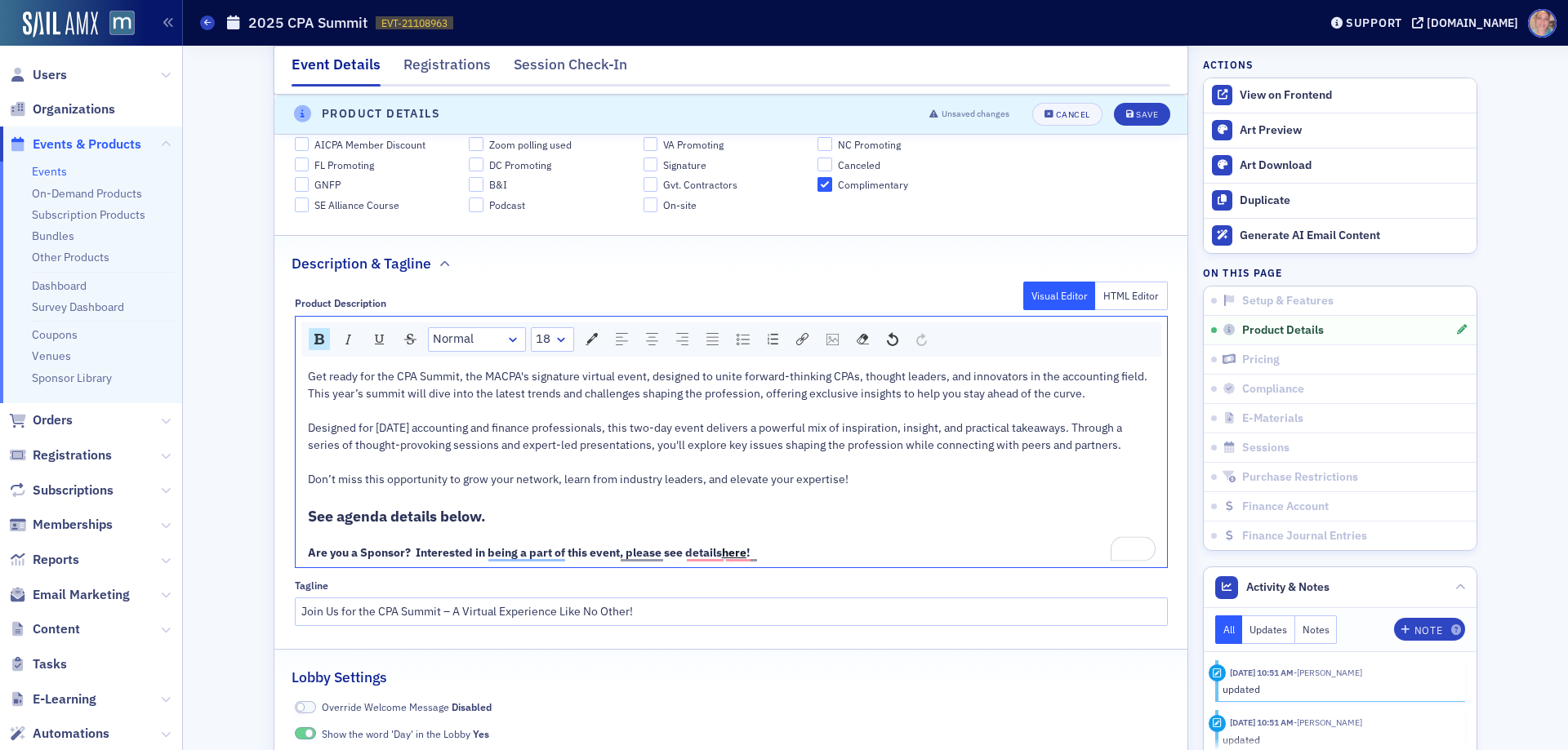
click at [889, 478] on div "Don’t miss this opportunity to grow your network, learn from industry leaders, …" at bounding box center [731, 479] width 847 height 17
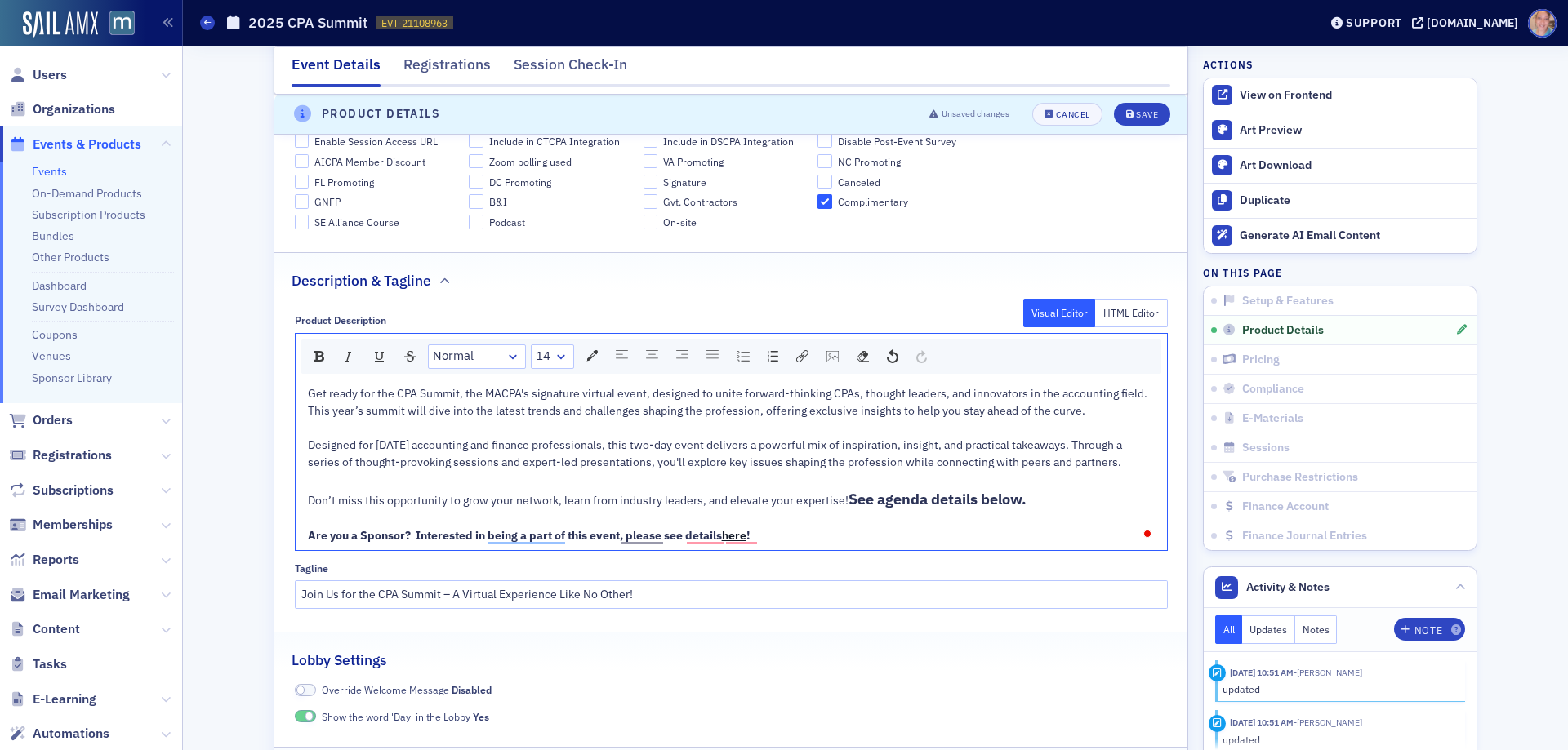
scroll to position [726, 0]
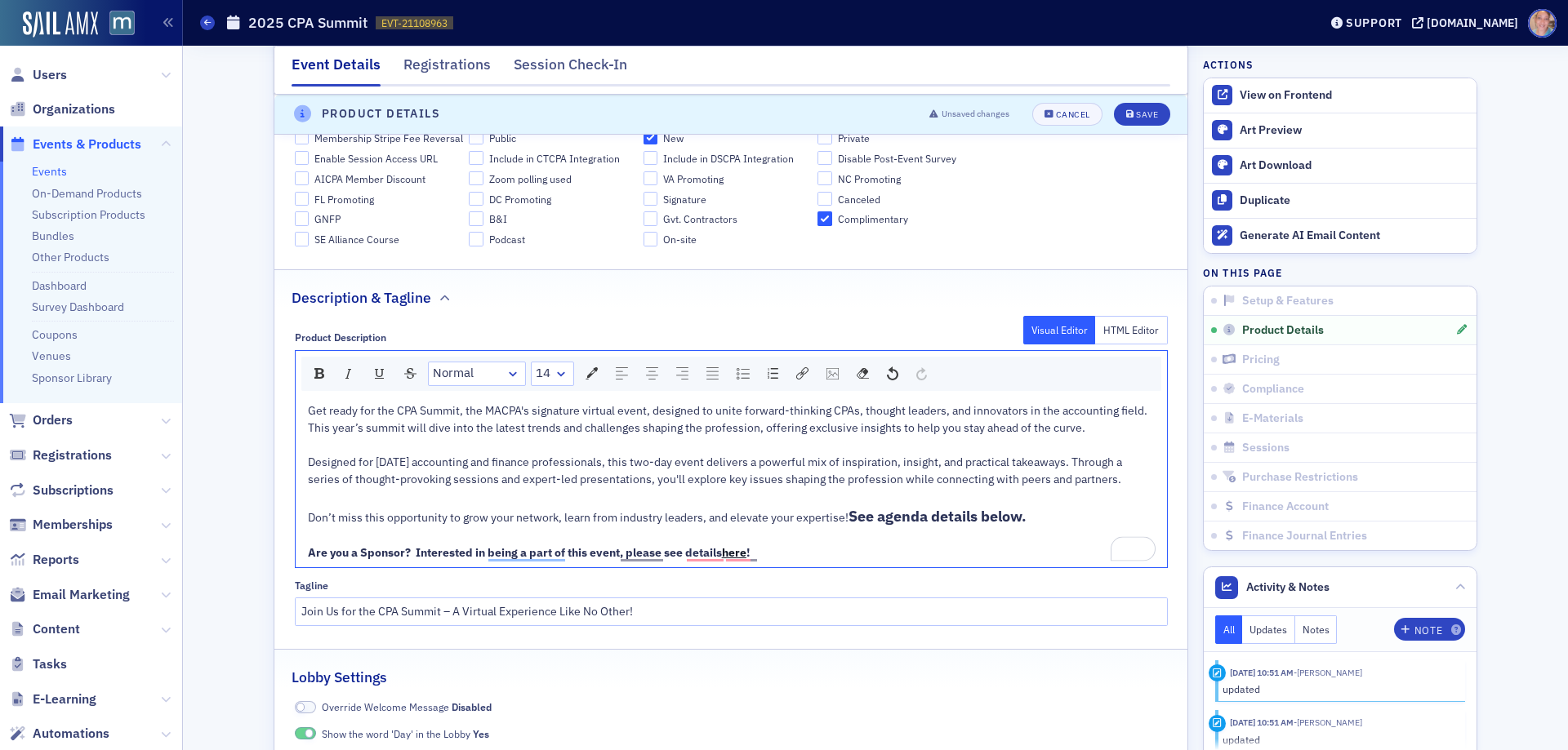
click at [825, 518] on span "Don’t miss this opportunity to grow your network, learn from industry leaders, …" at bounding box center [578, 517] width 541 height 15
click at [913, 518] on span "See agenda details below." at bounding box center [937, 516] width 178 height 19
click at [957, 512] on span "See agenda details below." at bounding box center [937, 516] width 178 height 19
drag, startPoint x: 1034, startPoint y: 521, endPoint x: 1043, endPoint y: 512, distance: 12.7
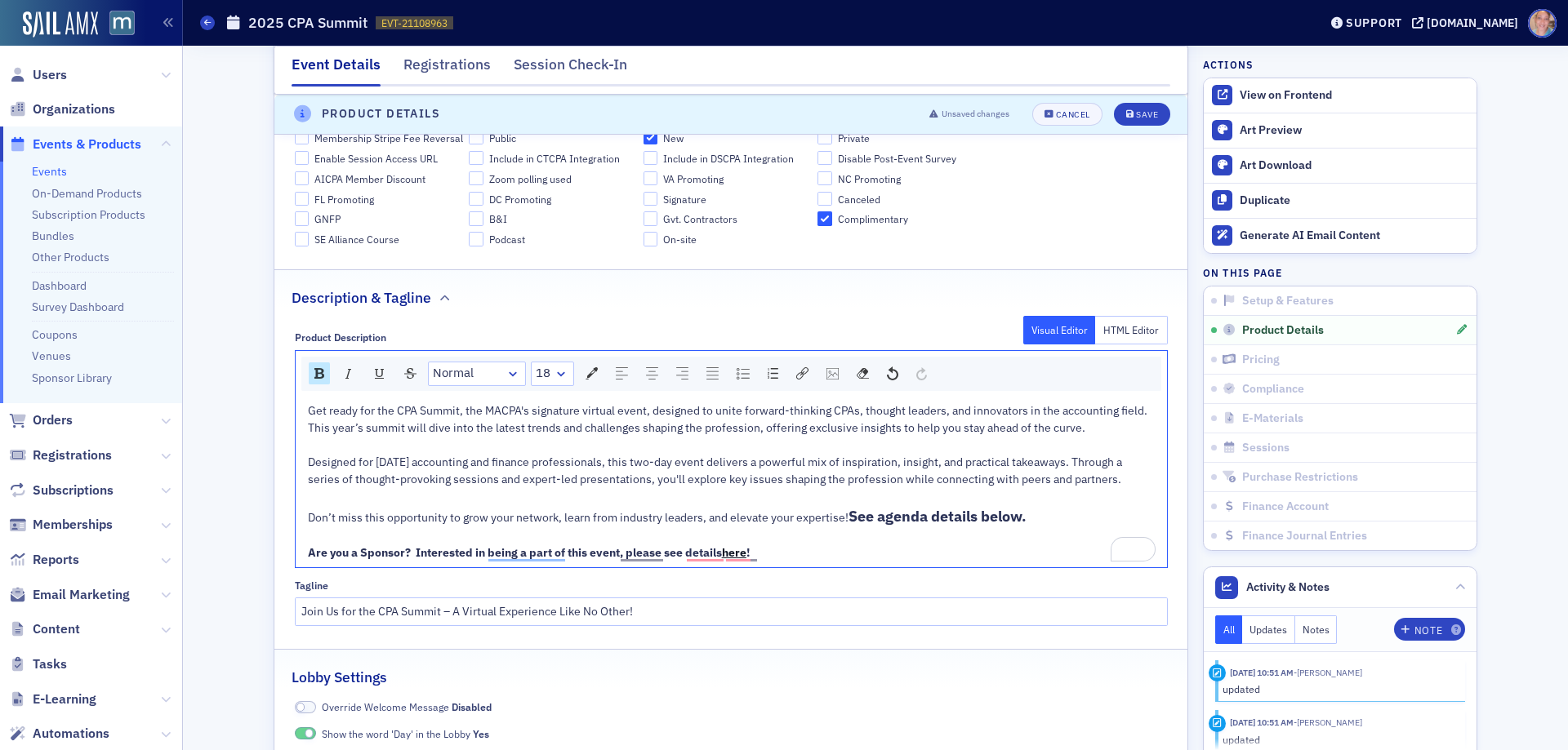
click at [1034, 520] on div "Don’t miss this opportunity to grow your network, learn from industry leaders, …" at bounding box center [731, 516] width 847 height 22
drag, startPoint x: 1043, startPoint y: 512, endPoint x: 847, endPoint y: 518, distance: 196.1
click at [847, 518] on div "Don’t miss this opportunity to grow your network, learn from industry leaders, …" at bounding box center [731, 516] width 847 height 22
click at [318, 373] on div "rdw-inline-control" at bounding box center [319, 373] width 21 height 22
click at [756, 479] on span "Designed for [DATE] accounting and finance professionals, this two-day event de…" at bounding box center [716, 471] width 817 height 32
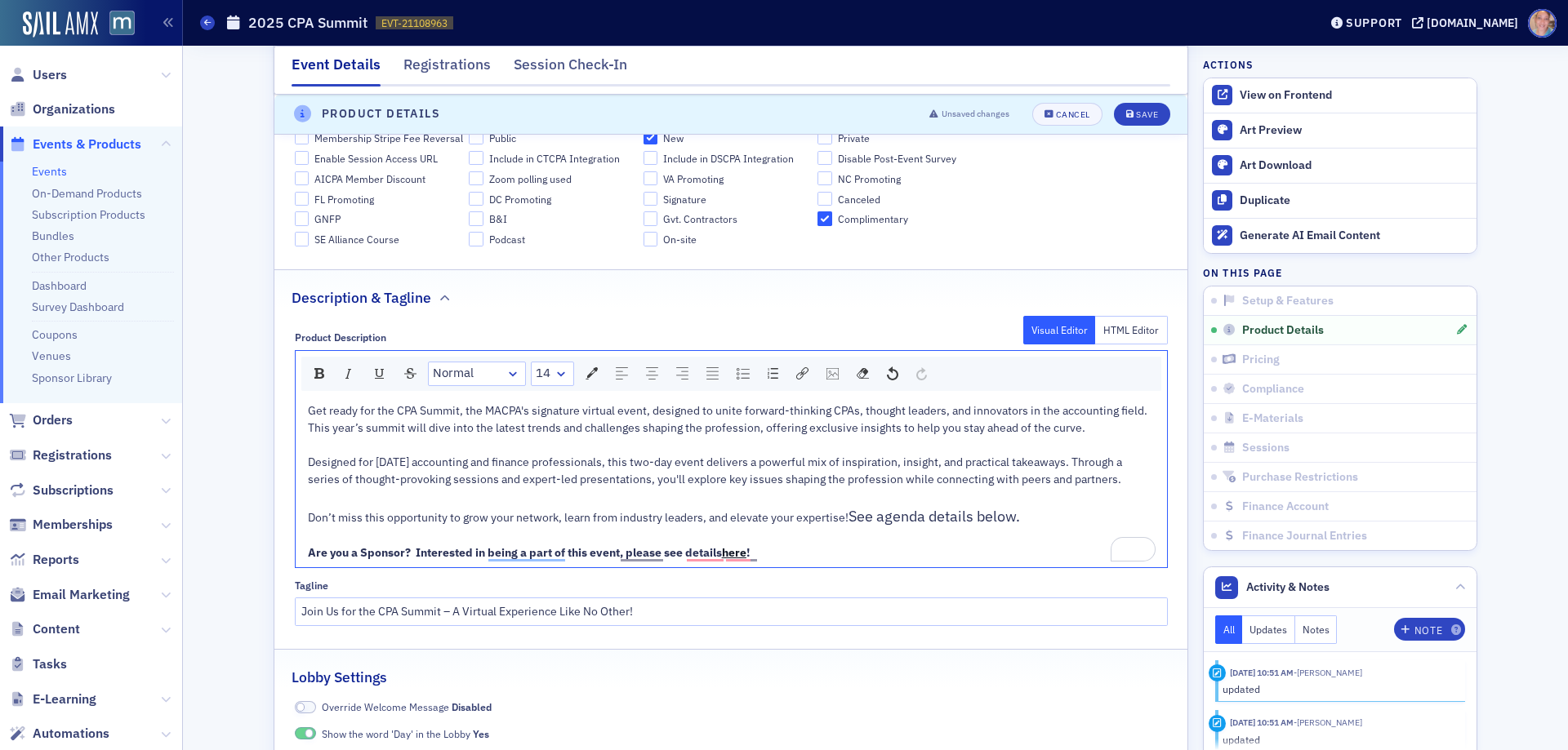
click at [800, 520] on span "Don’t miss this opportunity to grow your network, learn from industry leaders, …" at bounding box center [578, 517] width 541 height 15
click at [920, 516] on span "See agenda details below." at bounding box center [934, 516] width 171 height 19
drag, startPoint x: 1030, startPoint y: 517, endPoint x: 849, endPoint y: 514, distance: 181.0
click at [849, 514] on div "Don’t miss this opportunity to grow your network, learn from industry leaders, …" at bounding box center [731, 516] width 847 height 22
click at [560, 377] on div "rdw-dropdown" at bounding box center [561, 374] width 13 height 17
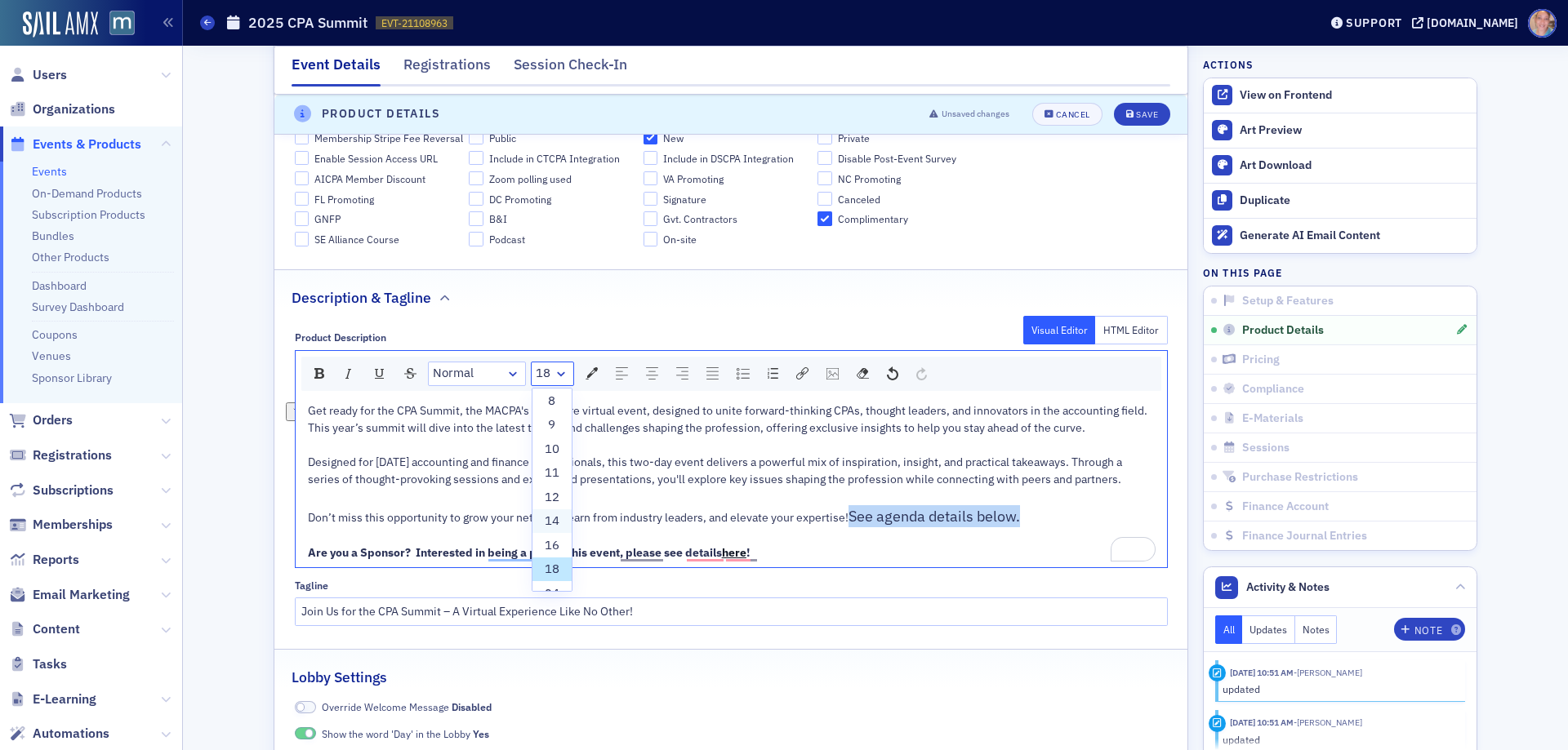
click at [547, 515] on li "14" at bounding box center [552, 522] width 39 height 25
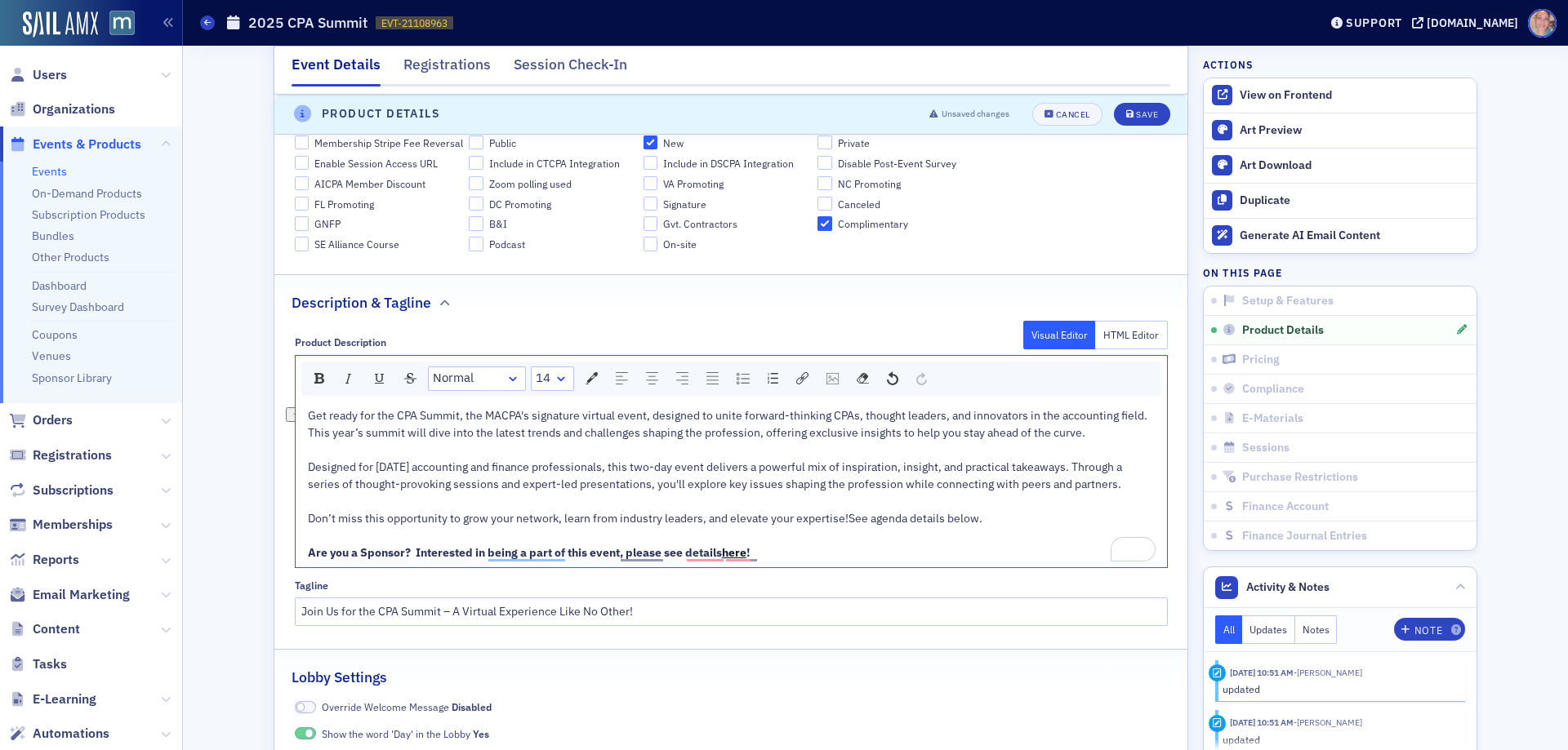
click at [684, 494] on div "To enrich screen reader interactions, please activate Accessibility in Grammarl…" at bounding box center [731, 501] width 847 height 17
drag, startPoint x: 939, startPoint y: 520, endPoint x: 846, endPoint y: 522, distance: 93.0
click at [846, 522] on div "Don’t miss this opportunity to grow your network, learn from industry leaders, …" at bounding box center [731, 518] width 847 height 17
click at [314, 380] on img "rdw-inline-control" at bounding box center [318, 378] width 10 height 11
click at [497, 480] on span "Designed for [DATE] accounting and finance professionals, this two-day event de…" at bounding box center [716, 475] width 817 height 32
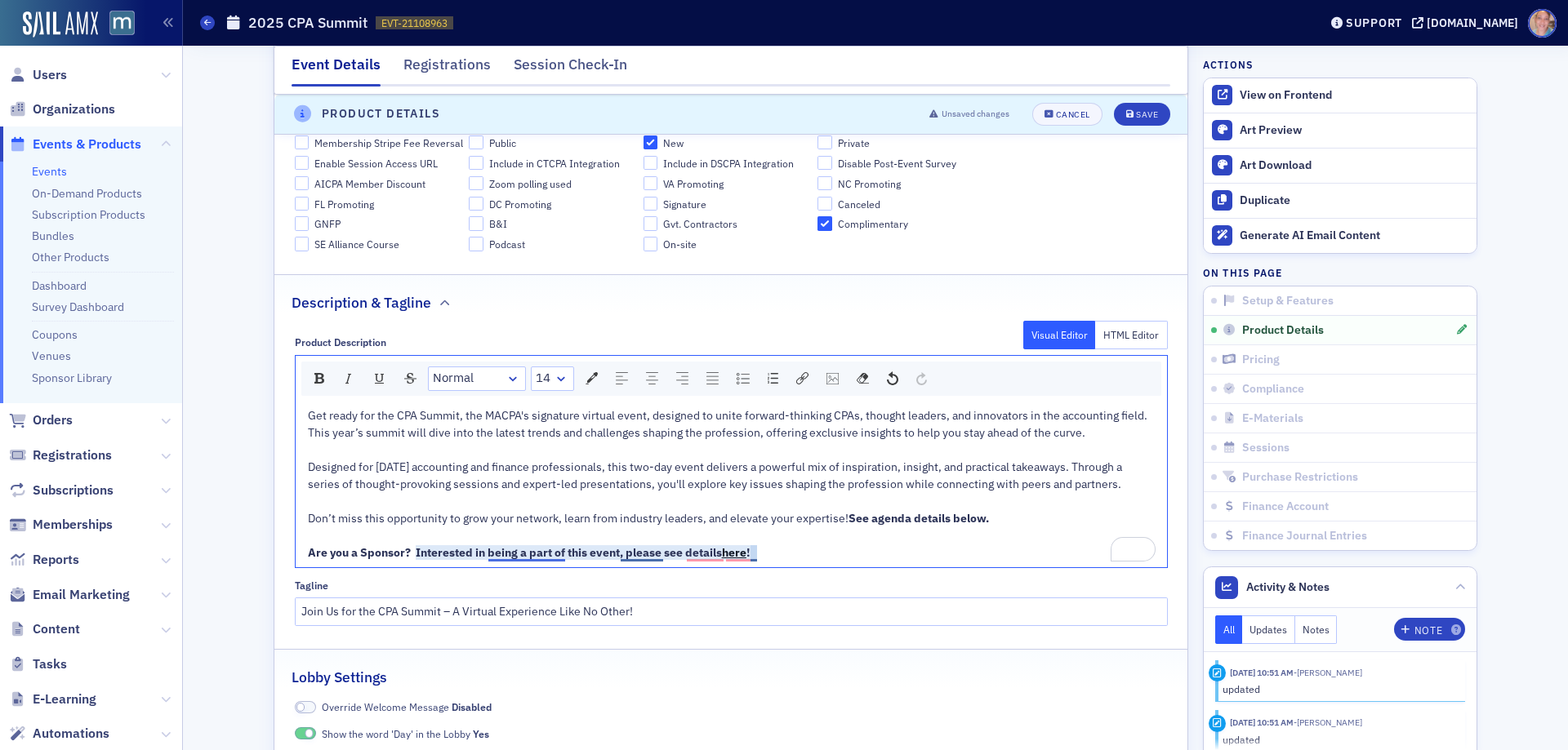
click at [488, 556] on span "Are you a Sponsor? Interested in being a part of this event, please see details" at bounding box center [514, 552] width 414 height 15
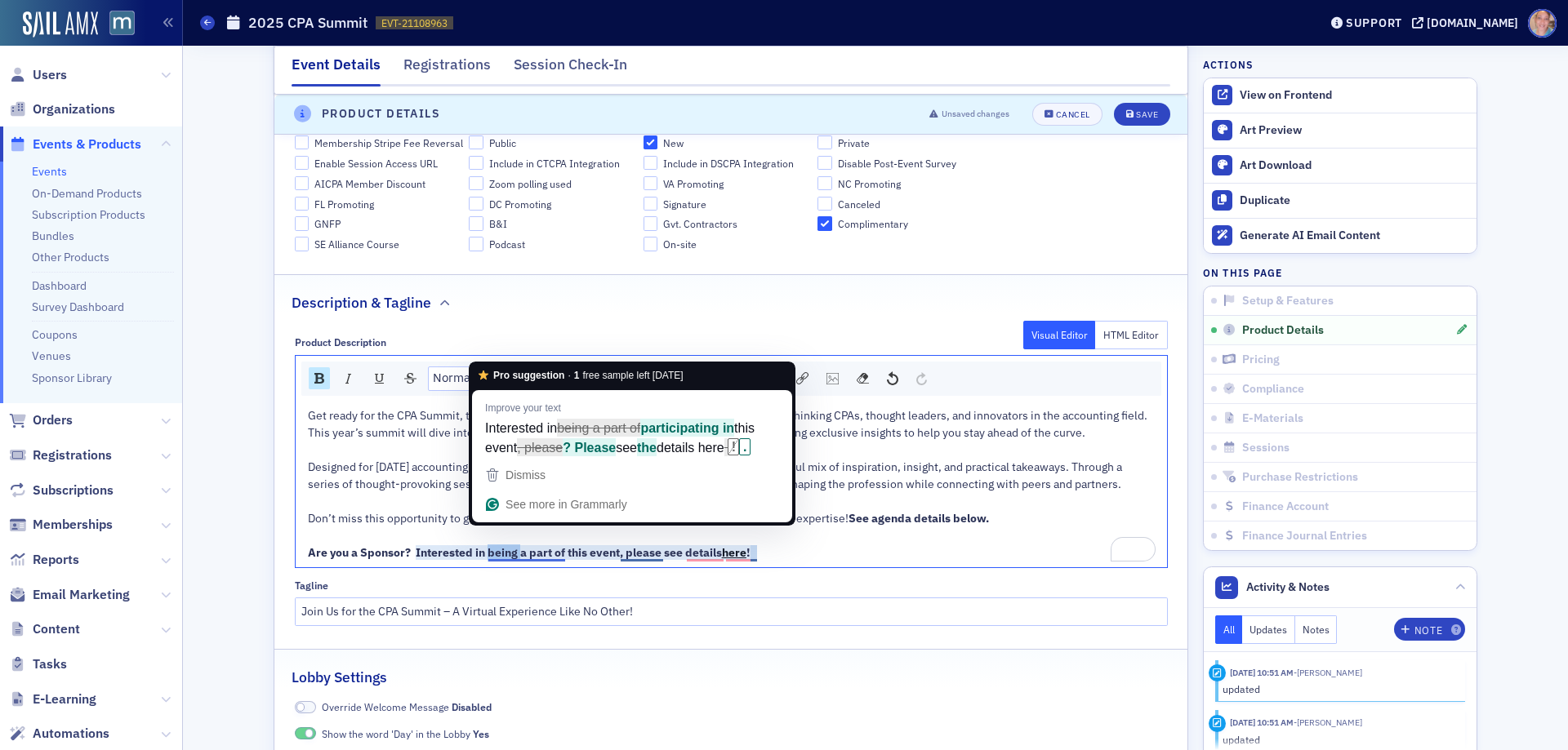
click at [488, 556] on span "Are you a Sponsor? Interested in being a part of this event, please see details" at bounding box center [514, 552] width 414 height 15
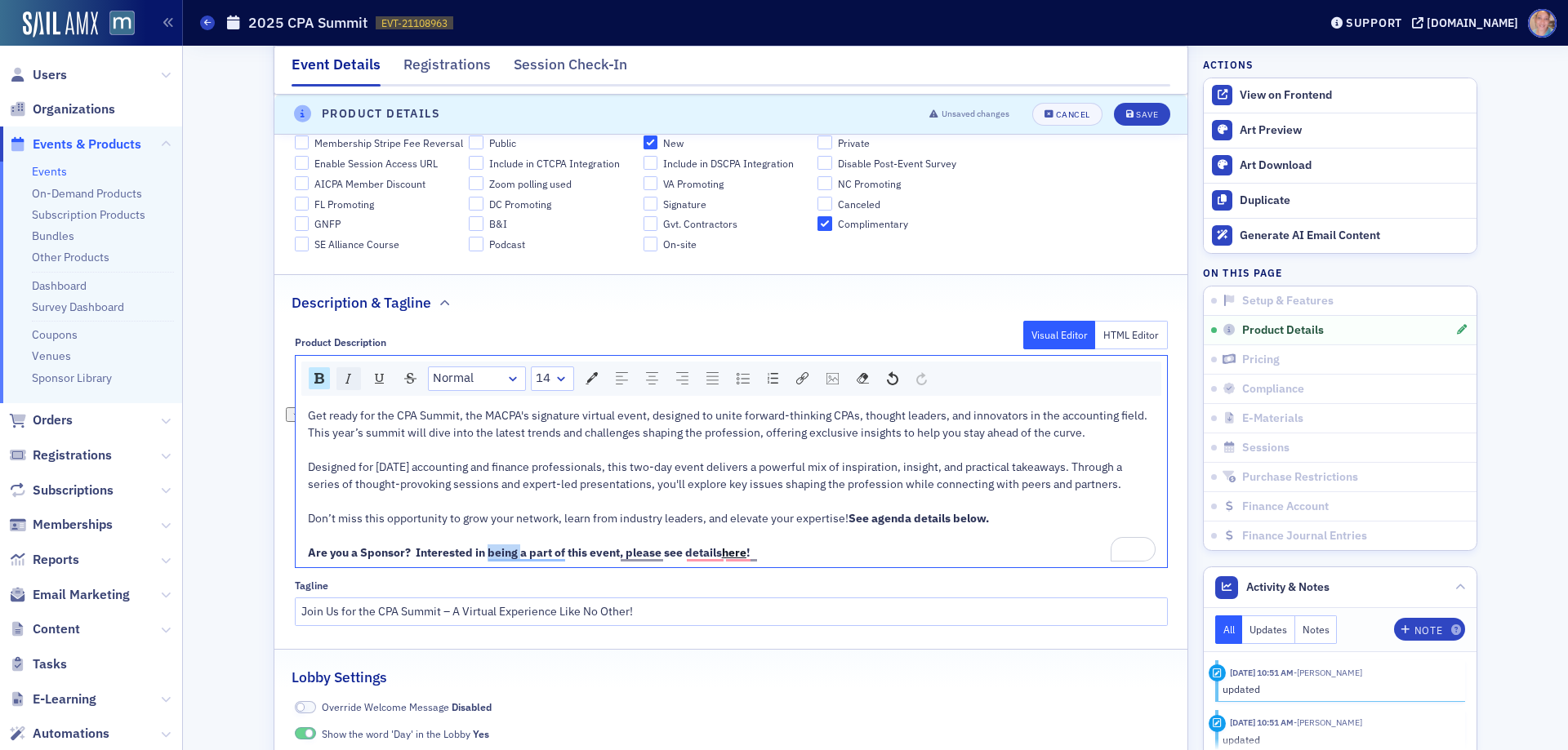
click at [345, 380] on img "rdw-inline-control" at bounding box center [348, 378] width 13 height 13
click at [414, 485] on span "Designed for [DATE] accounting and finance professionals, this two-day event de…" at bounding box center [716, 475] width 817 height 32
click at [1150, 120] on button "Save" at bounding box center [1142, 115] width 56 height 23
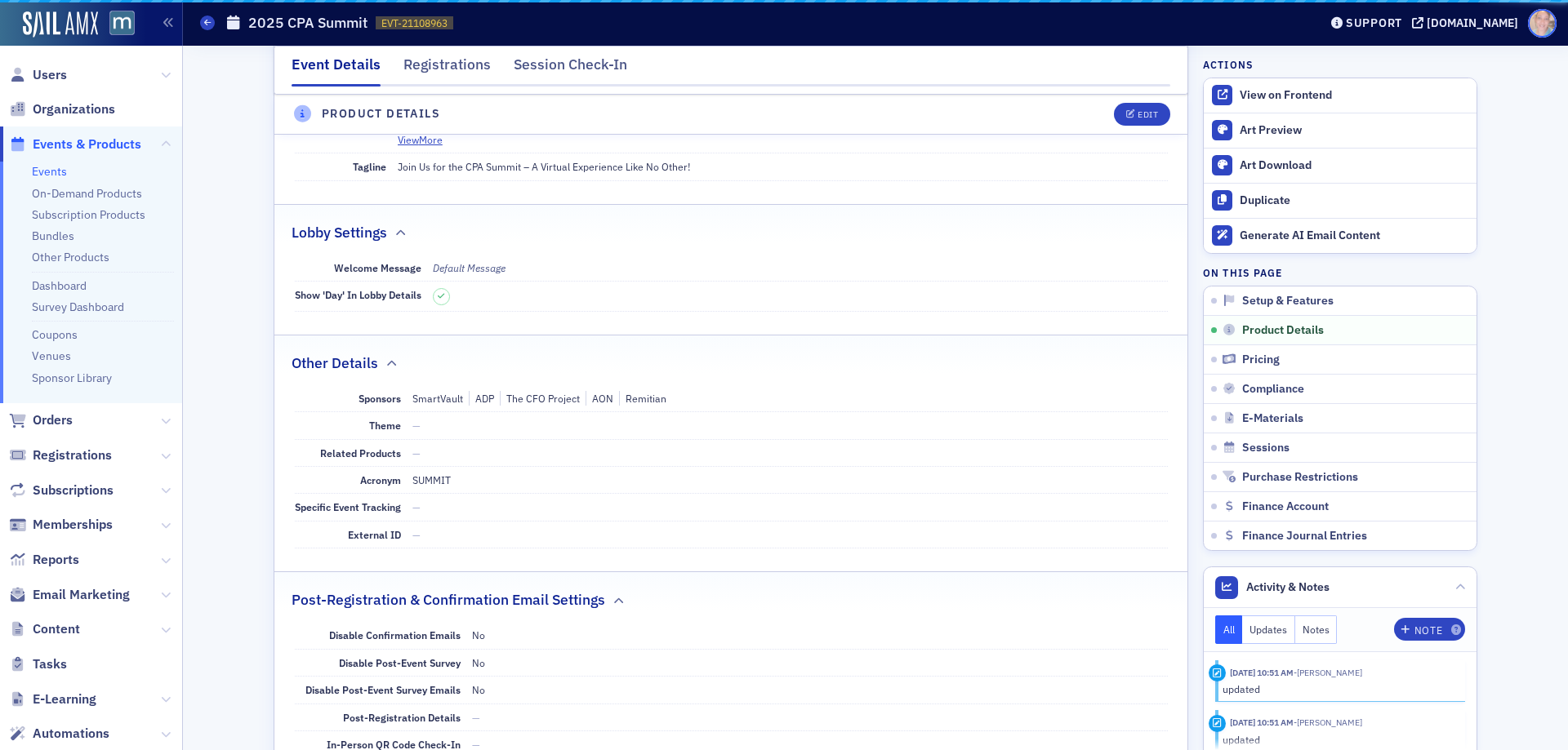
scroll to position [394, 0]
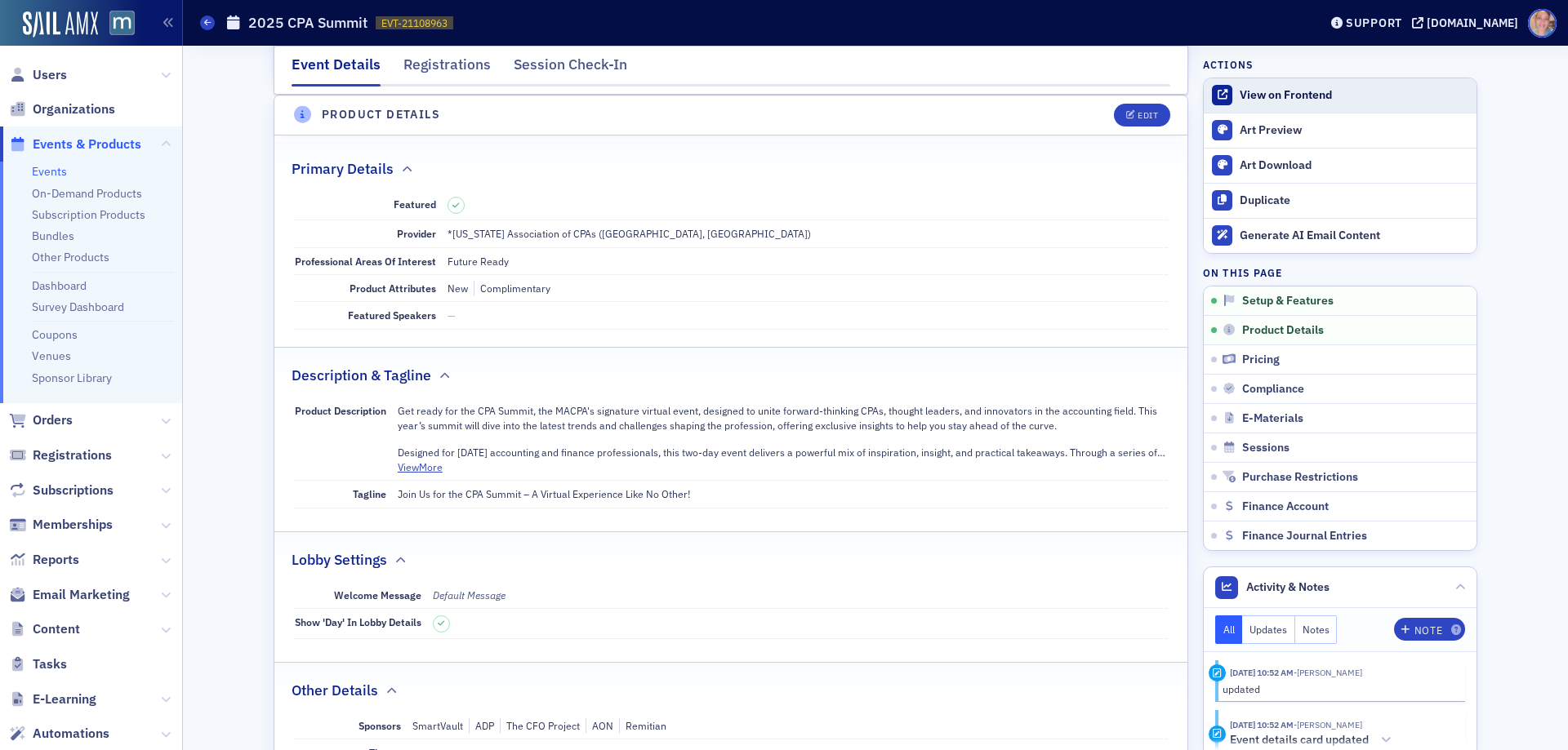
click at [1305, 88] on div "View on Frontend" at bounding box center [1354, 95] width 228 height 15
